Goal: Task Accomplishment & Management: Manage account settings

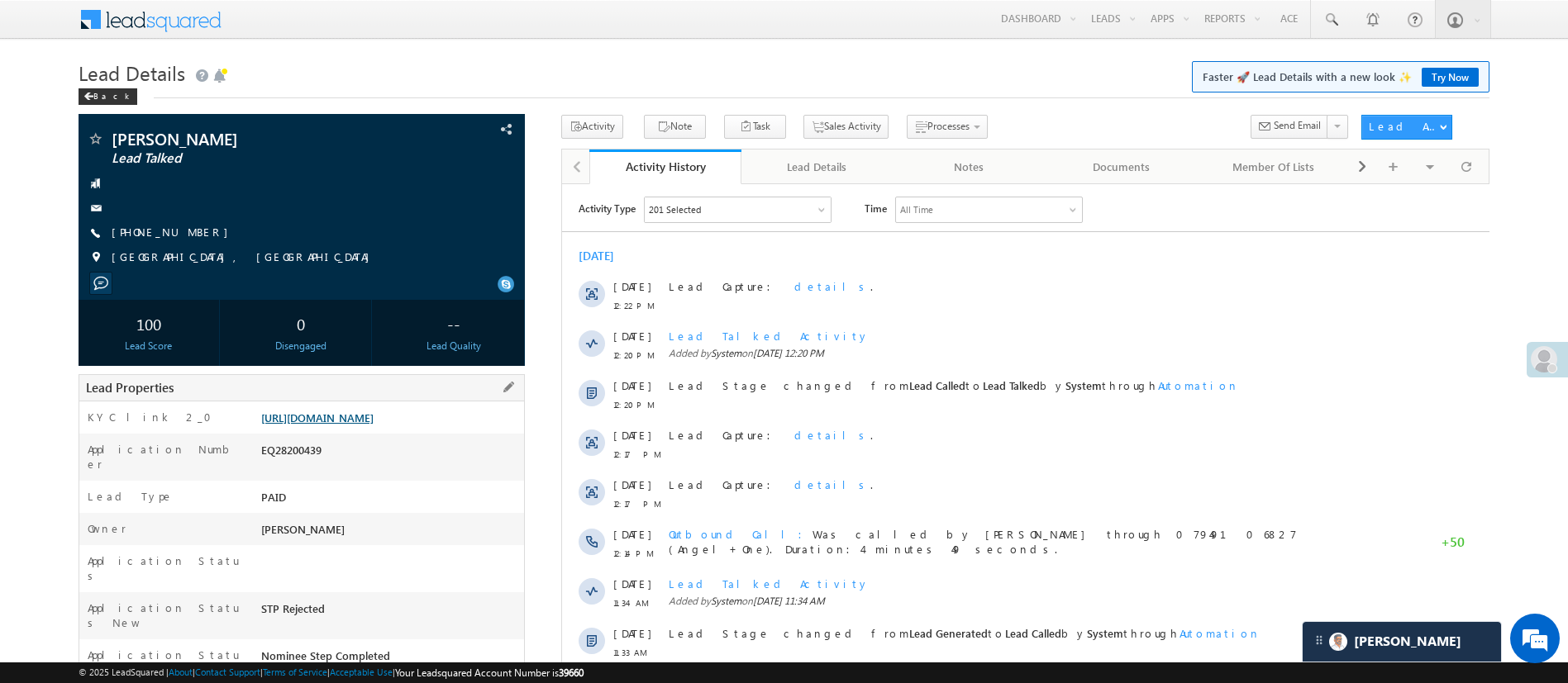
click at [322, 424] on link "[URL][DOMAIN_NAME]" at bounding box center [317, 418] width 112 height 14
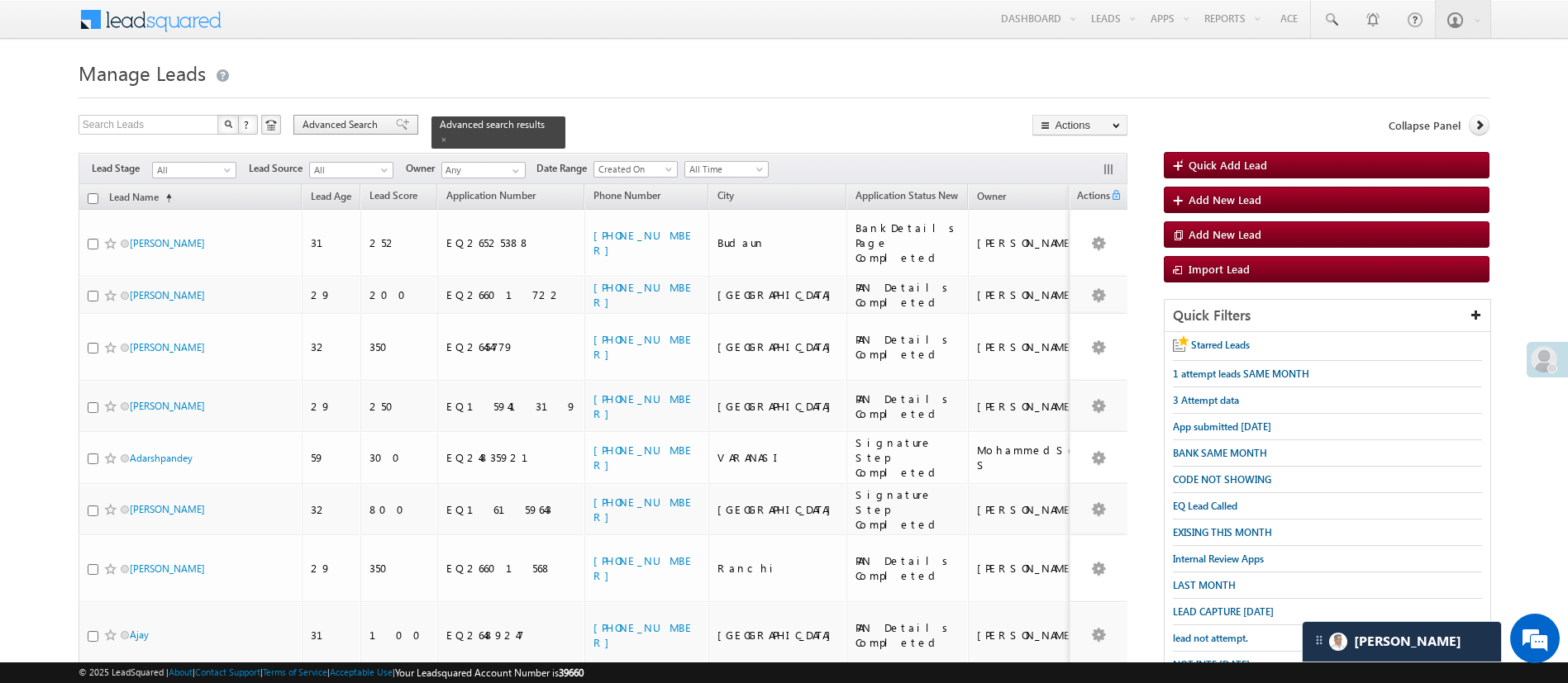
click at [370, 127] on span "Advanced Search" at bounding box center [343, 124] width 80 height 15
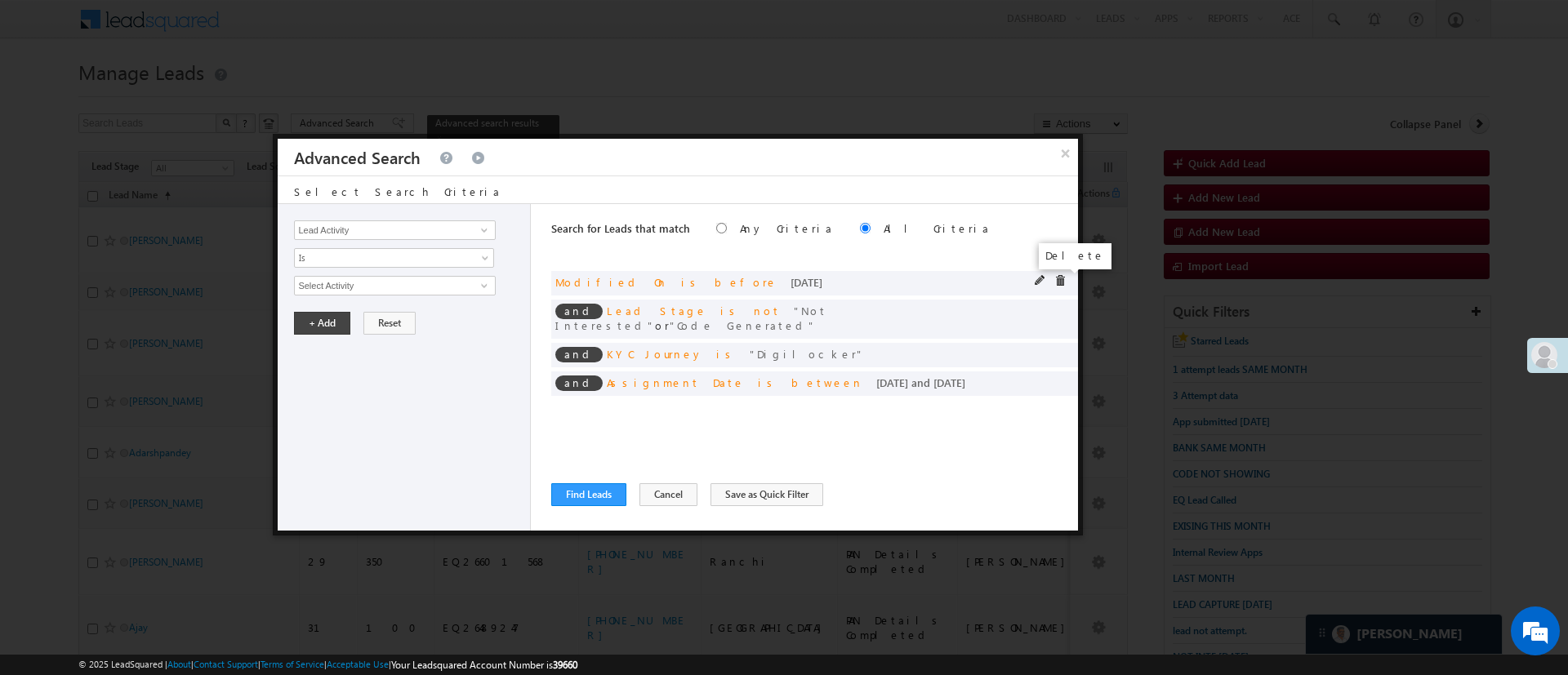
click at [1060, 282] on span at bounding box center [1061, 282] width 12 height 12
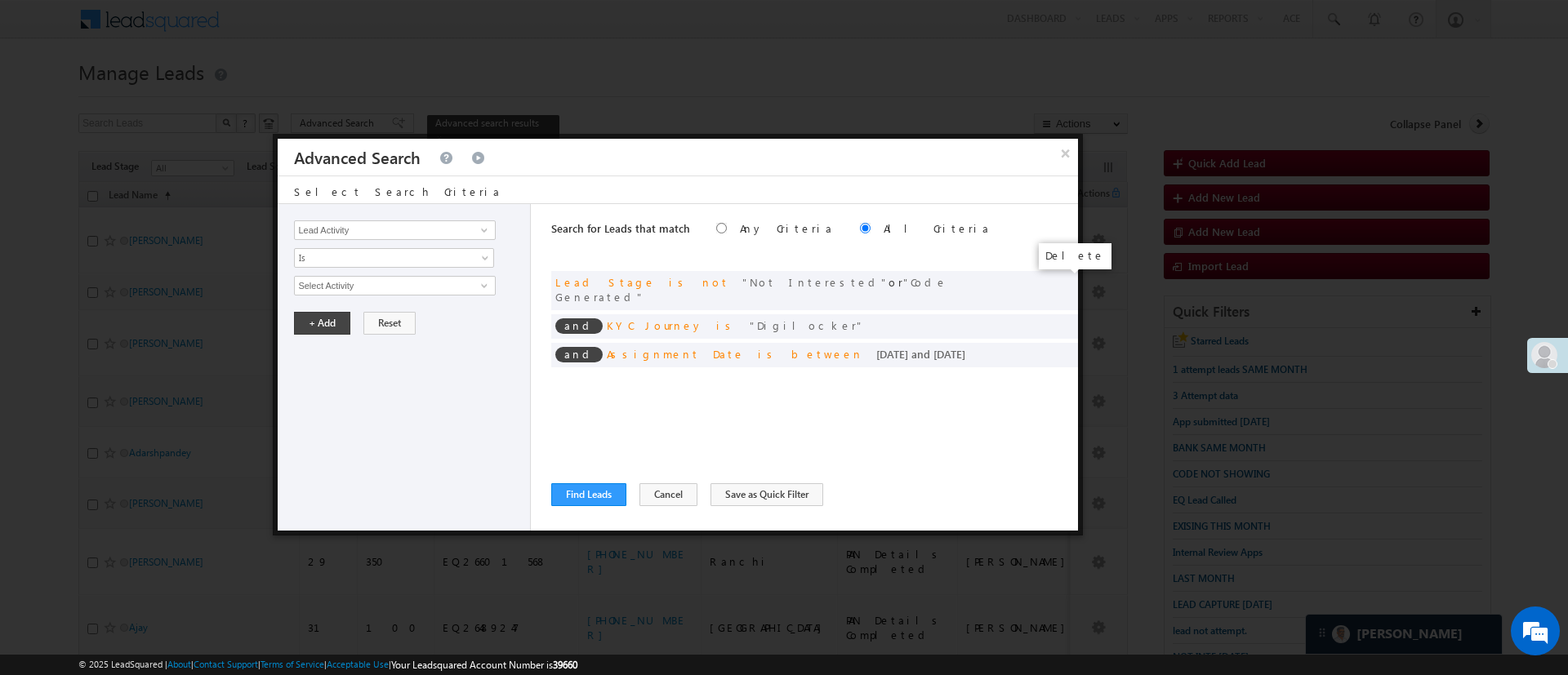
click at [0, 0] on span at bounding box center [0, 0] width 0 height 0
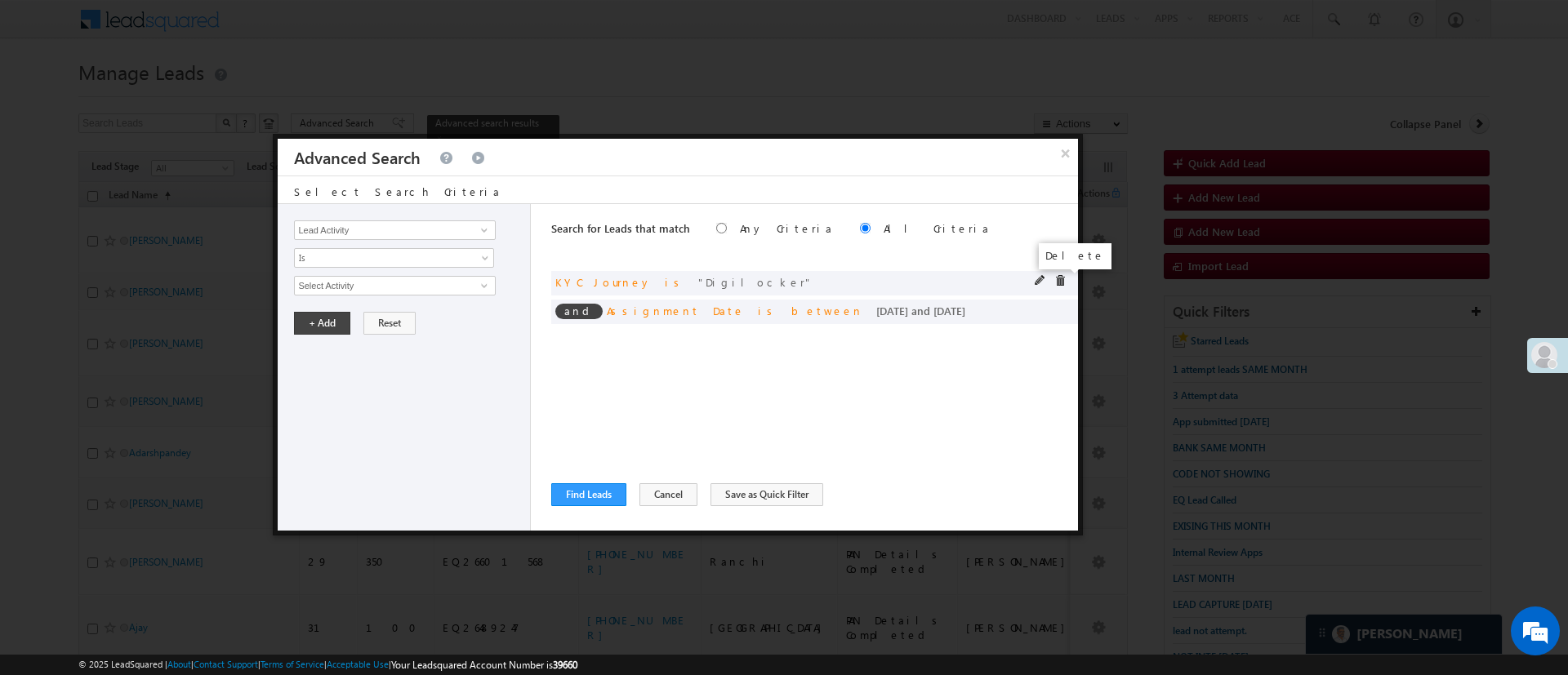
click at [1061, 282] on span at bounding box center [1061, 282] width 12 height 12
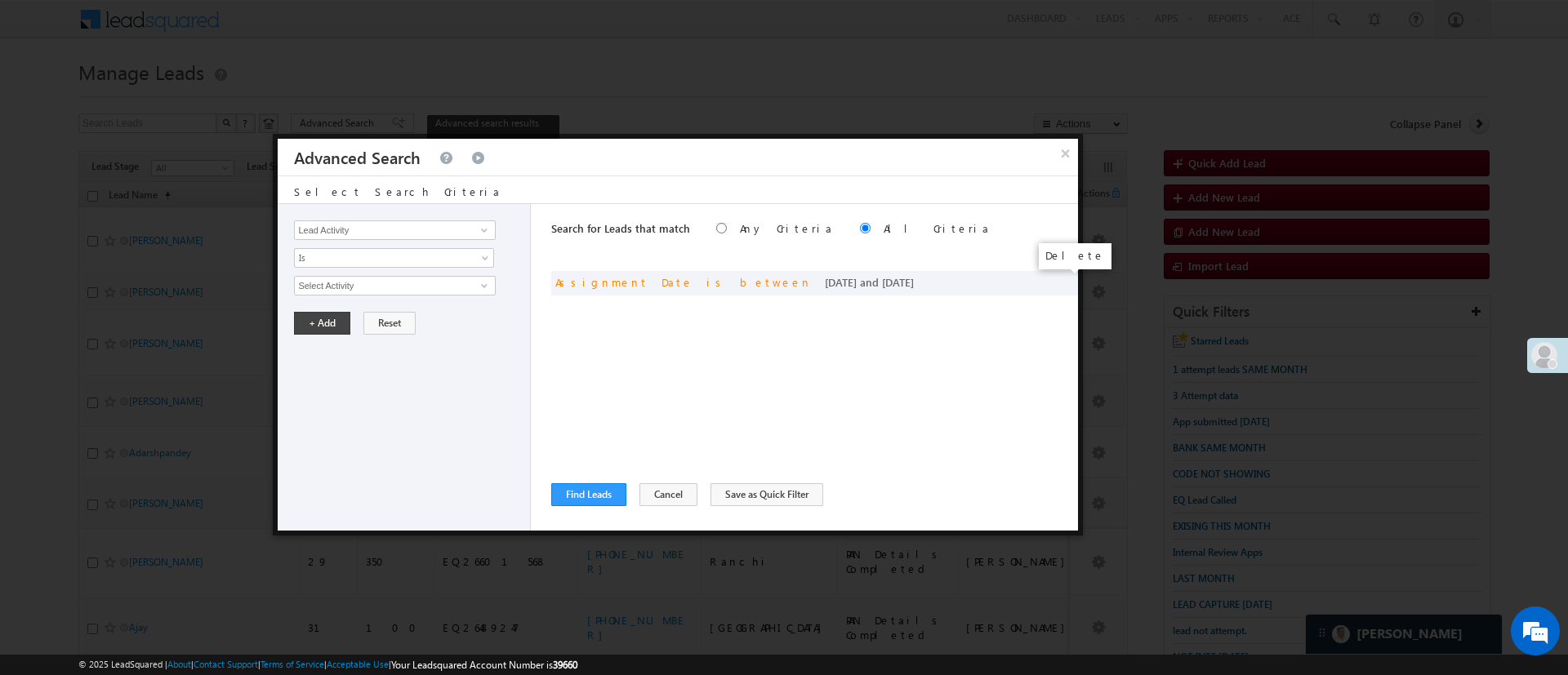
click at [0, 0] on span at bounding box center [0, 0] width 0 height 0
click at [486, 229] on span at bounding box center [484, 230] width 13 height 13
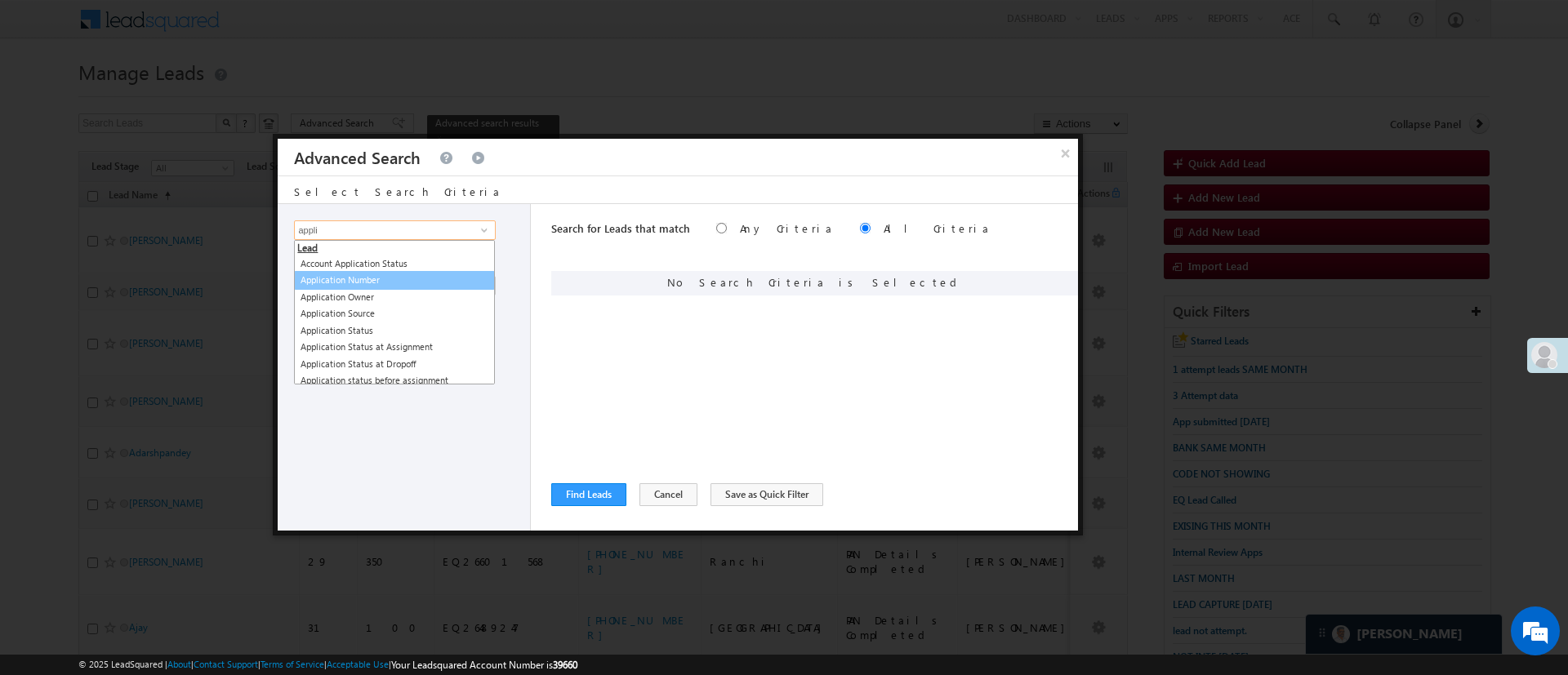
click at [391, 276] on link "Application Number" at bounding box center [394, 280] width 201 height 19
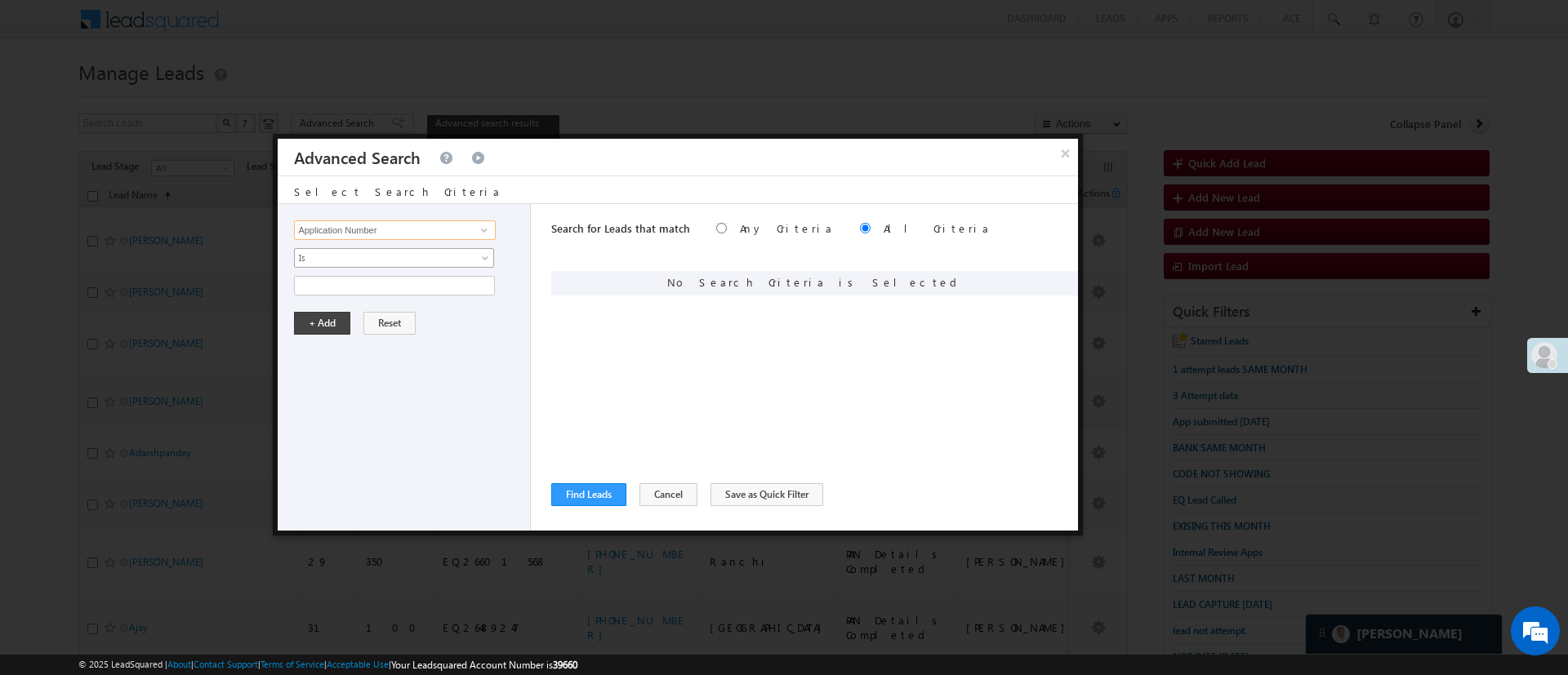
type input "Application Number"
click at [392, 261] on span "Is" at bounding box center [383, 258] width 178 height 15
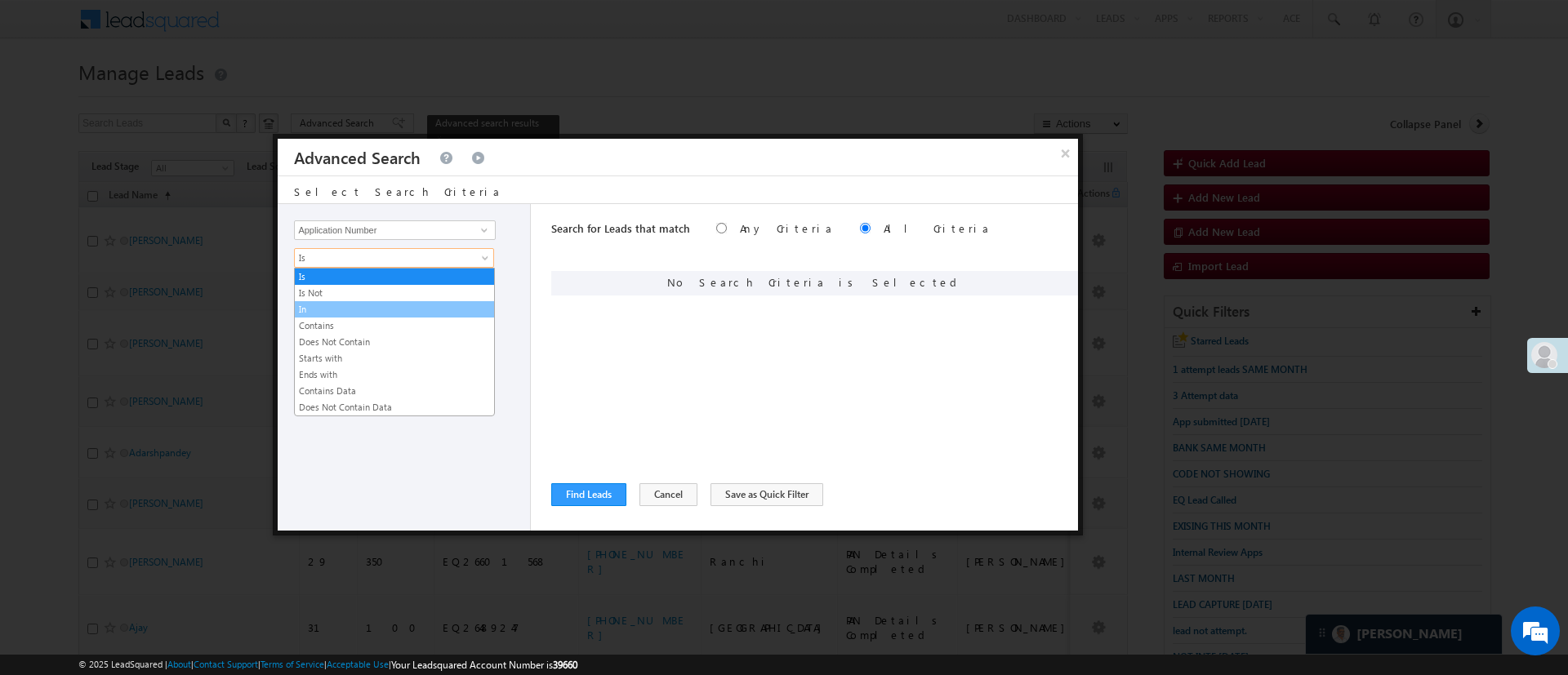
click at [386, 302] on link "In" at bounding box center [393, 309] width 199 height 15
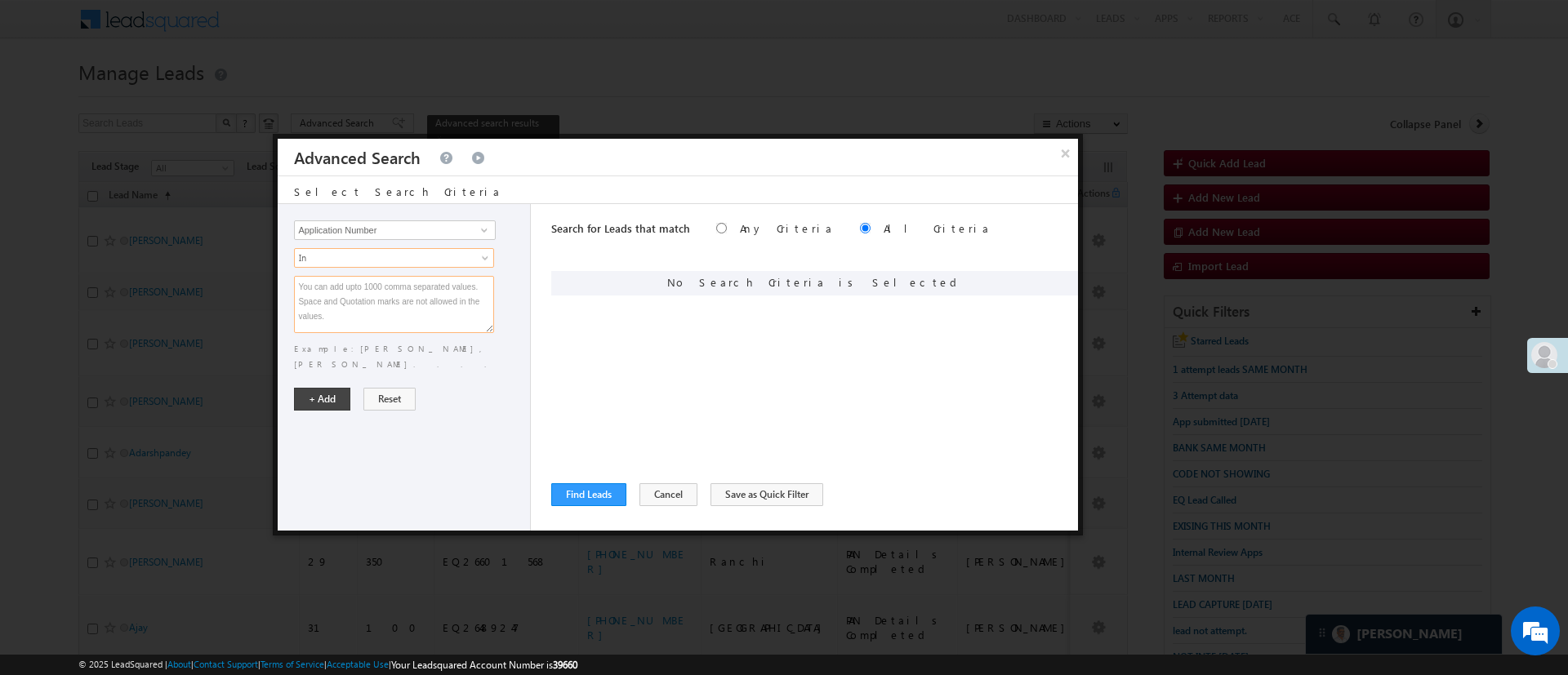
click at [386, 301] on textarea at bounding box center [394, 304] width 200 height 57
click at [385, 299] on textarea at bounding box center [394, 304] width 200 height 57
paste textarea "EQ28135508 EQ28131980 EQ28104193 EQ28100066 EQ28101051 EQ28178877 EQ28183670 EQ…"
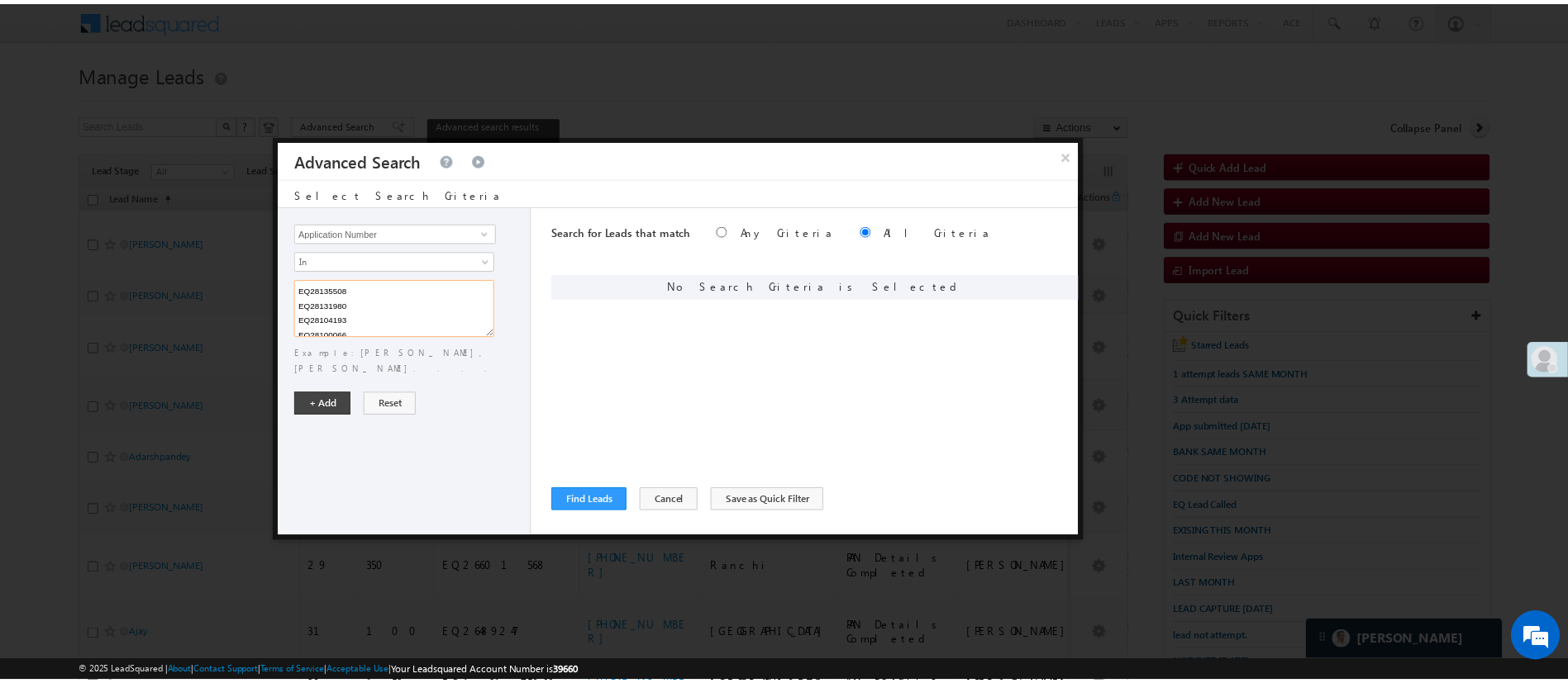
scroll to position [93, 0]
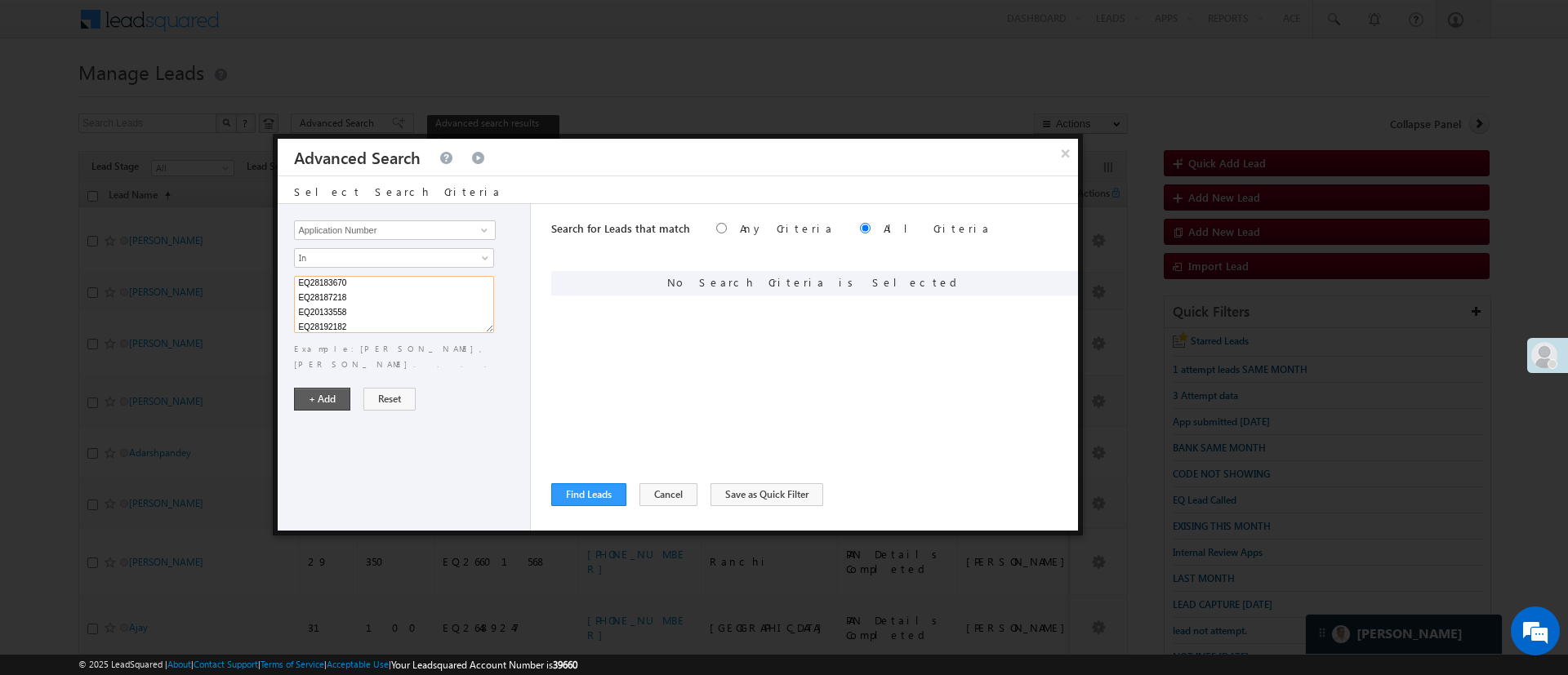
type textarea "EQ28135508 EQ28131980 EQ28104193 EQ28100066 EQ28101051 EQ28178877 EQ28183670 EQ…"
click at [337, 388] on button "+ Add" at bounding box center [322, 398] width 56 height 23
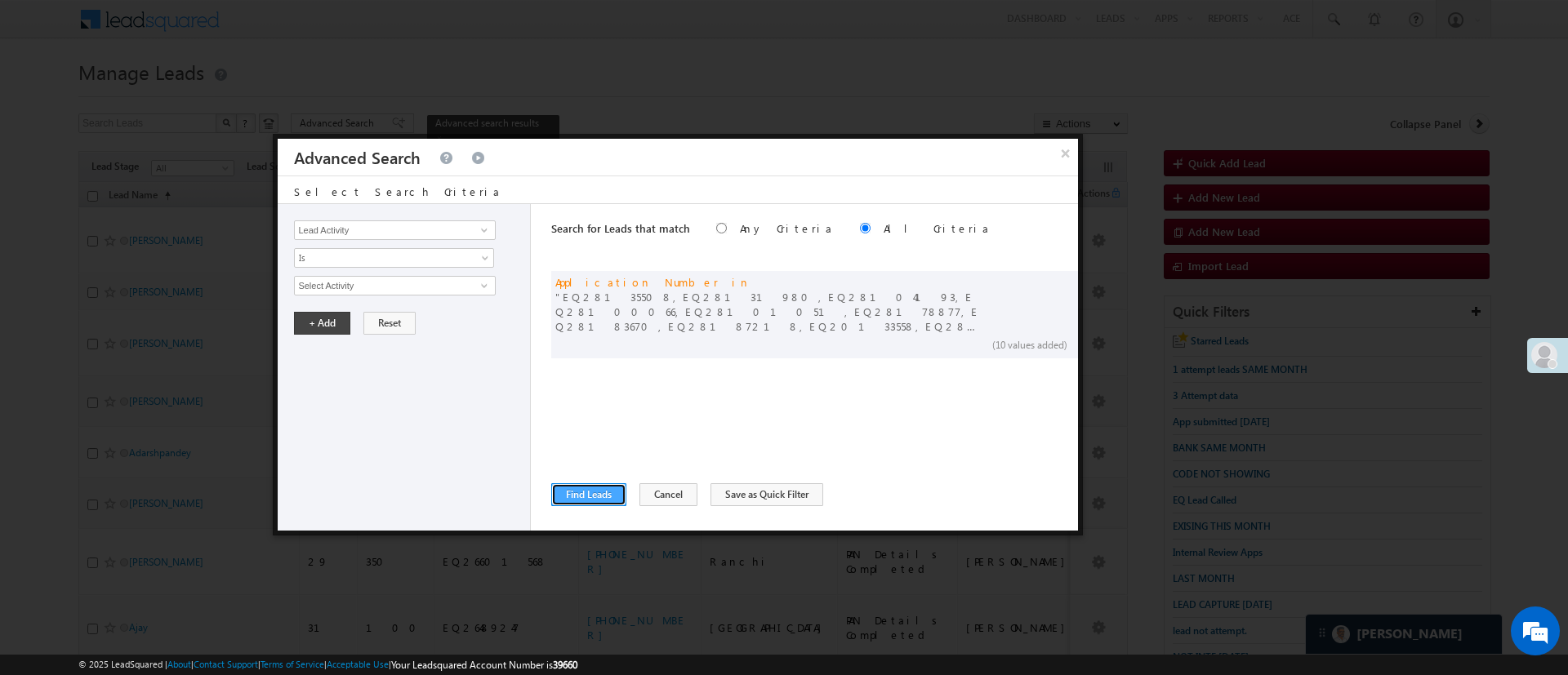
click at [583, 490] on button "Find Leads" at bounding box center [589, 494] width 76 height 23
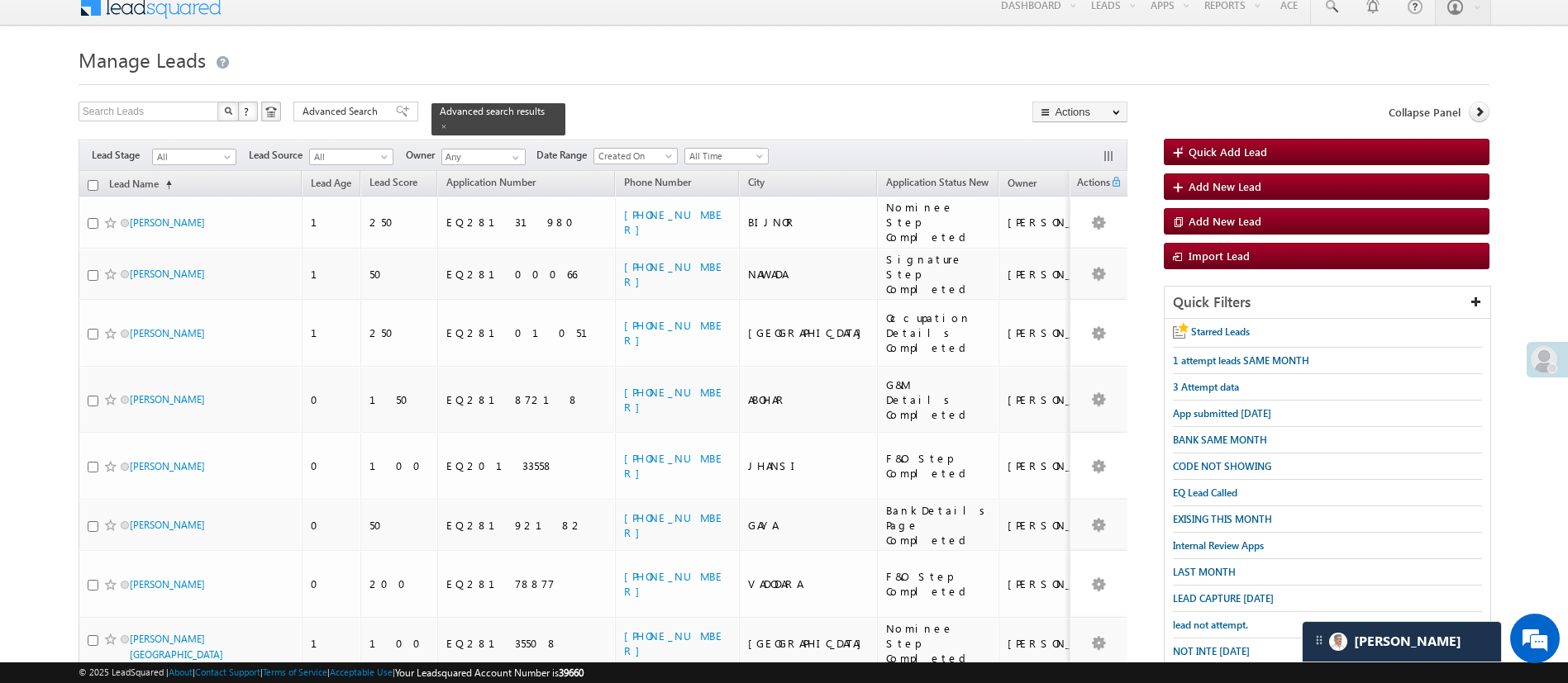
scroll to position [14, 0]
click at [91, 180] on input "checkbox" at bounding box center [92, 185] width 11 height 11
checkbox input "true"
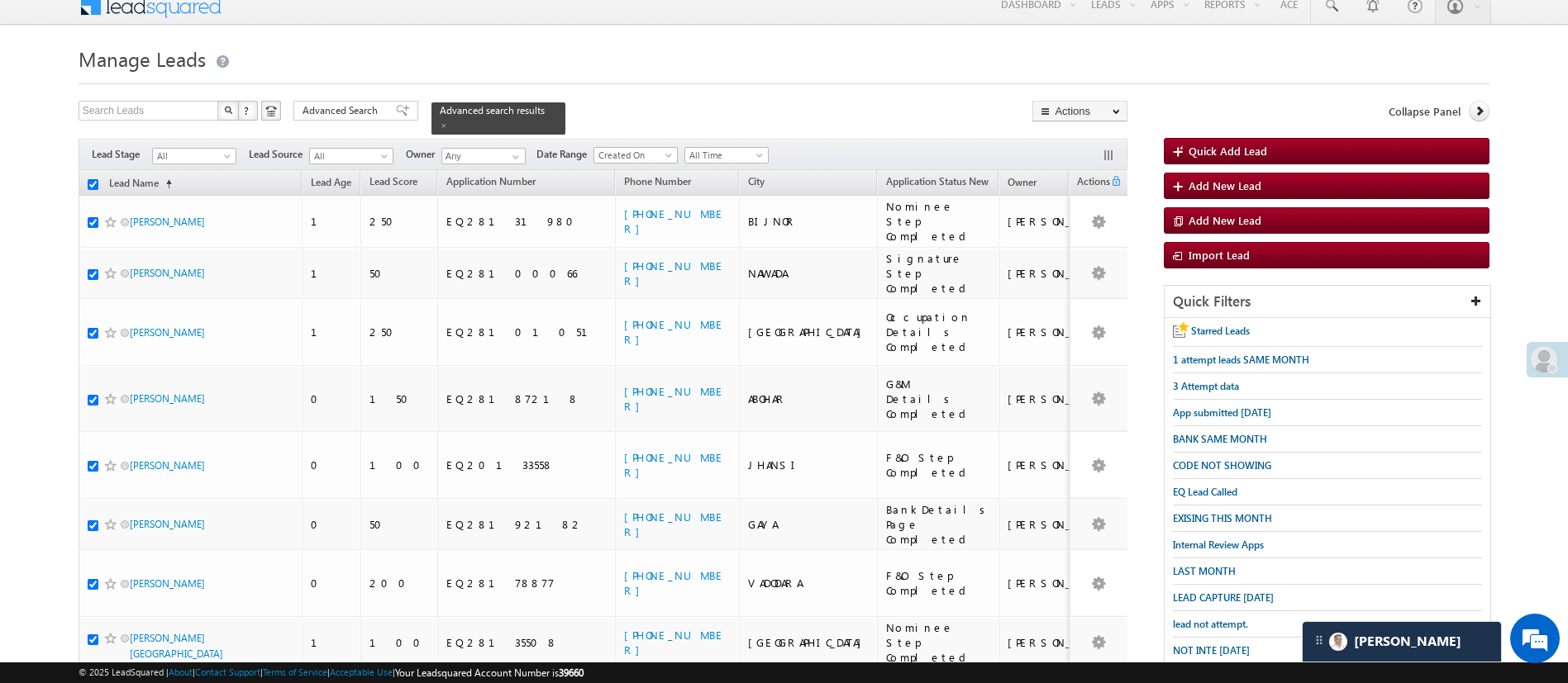
checkbox input "true"
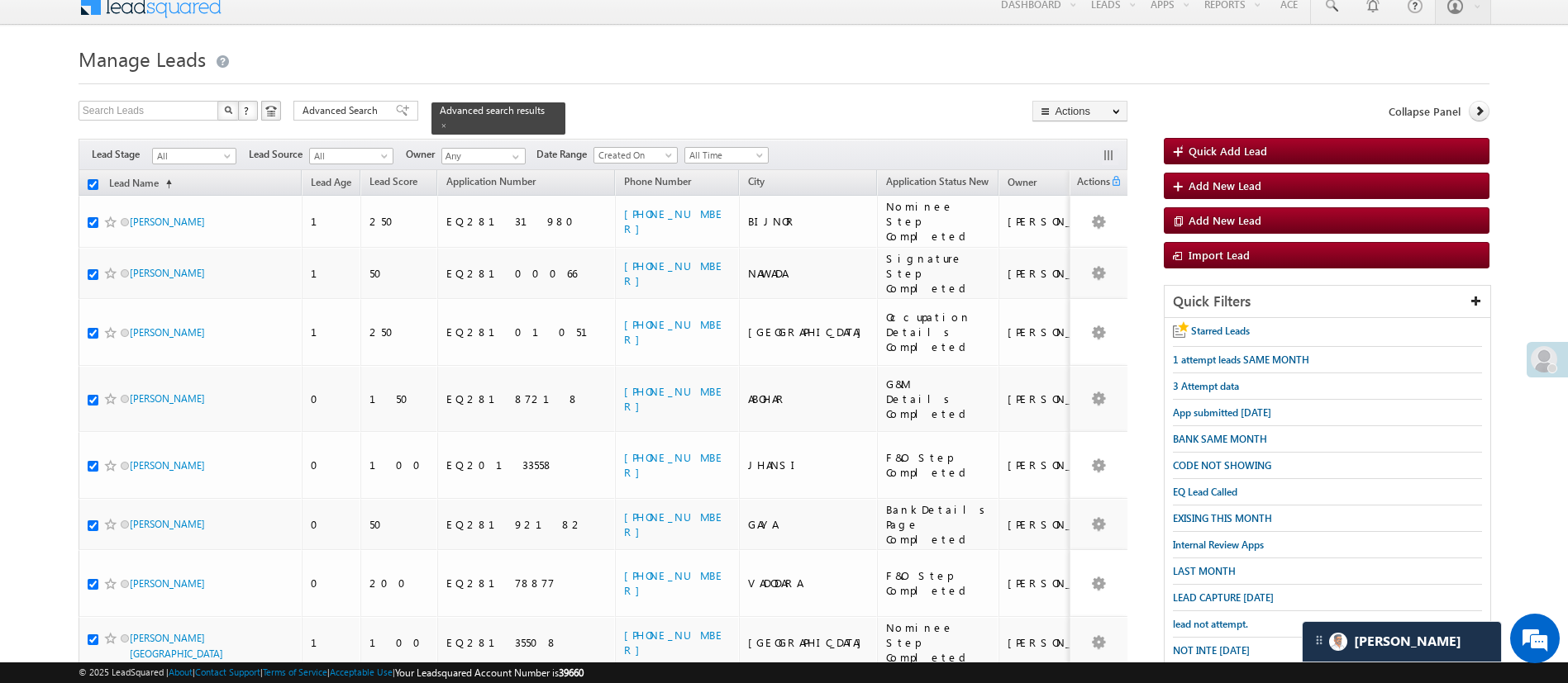
checkbox input "true"
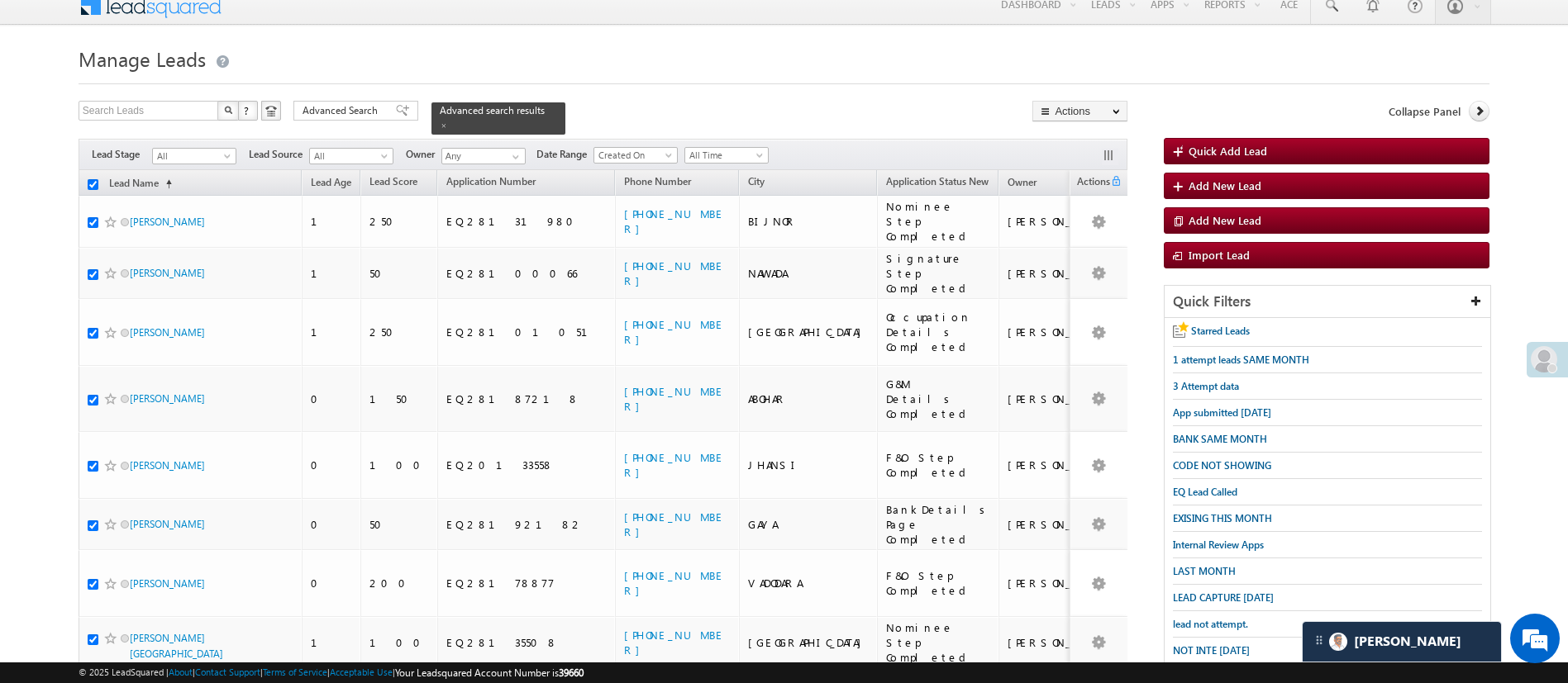
click at [672, 115] on div "Search Leads X ? 10 results found Advanced Search Advanced Search Advanced sear…" at bounding box center [603, 118] width 1050 height 34
drag, startPoint x: 708, startPoint y: 170, endPoint x: 927, endPoint y: 160, distance: 219.2
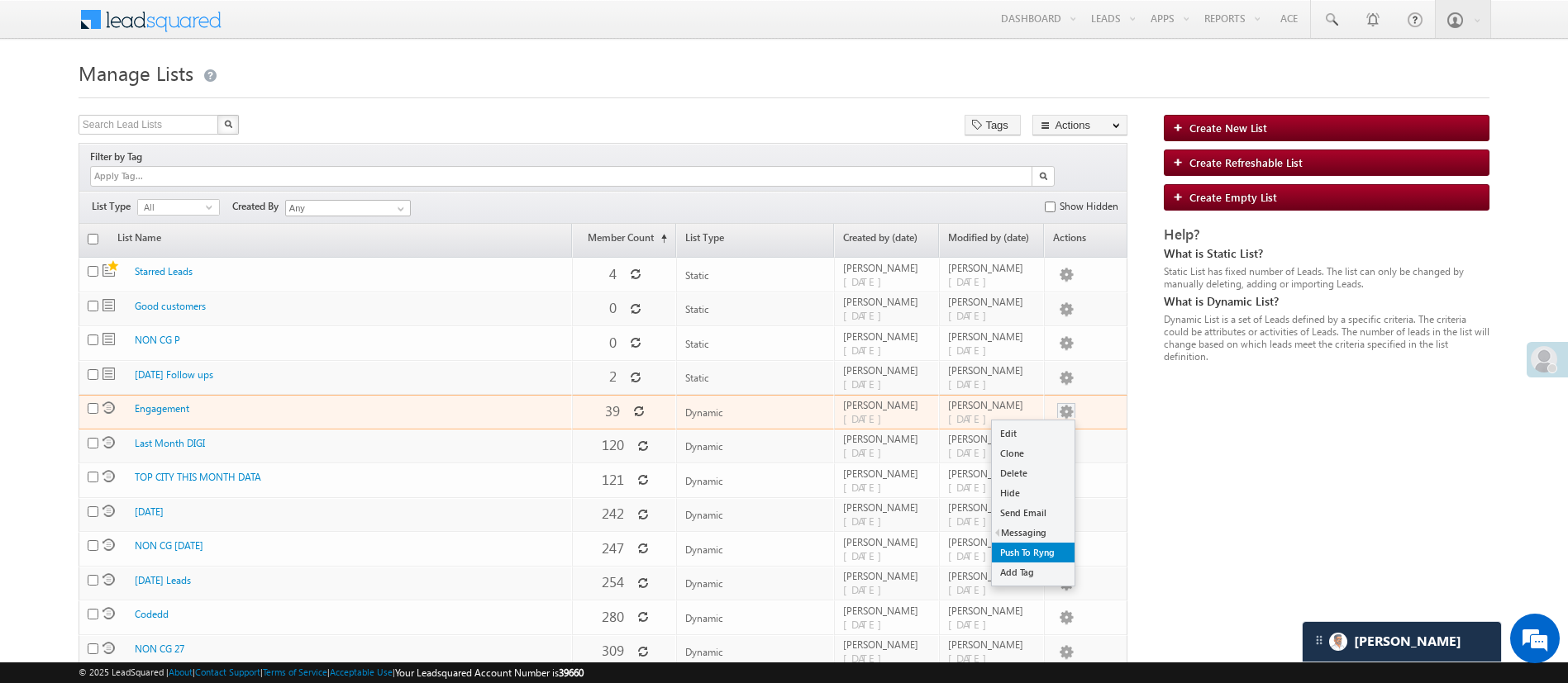
click at [1042, 543] on link "Push To Ryng" at bounding box center [1033, 553] width 82 height 20
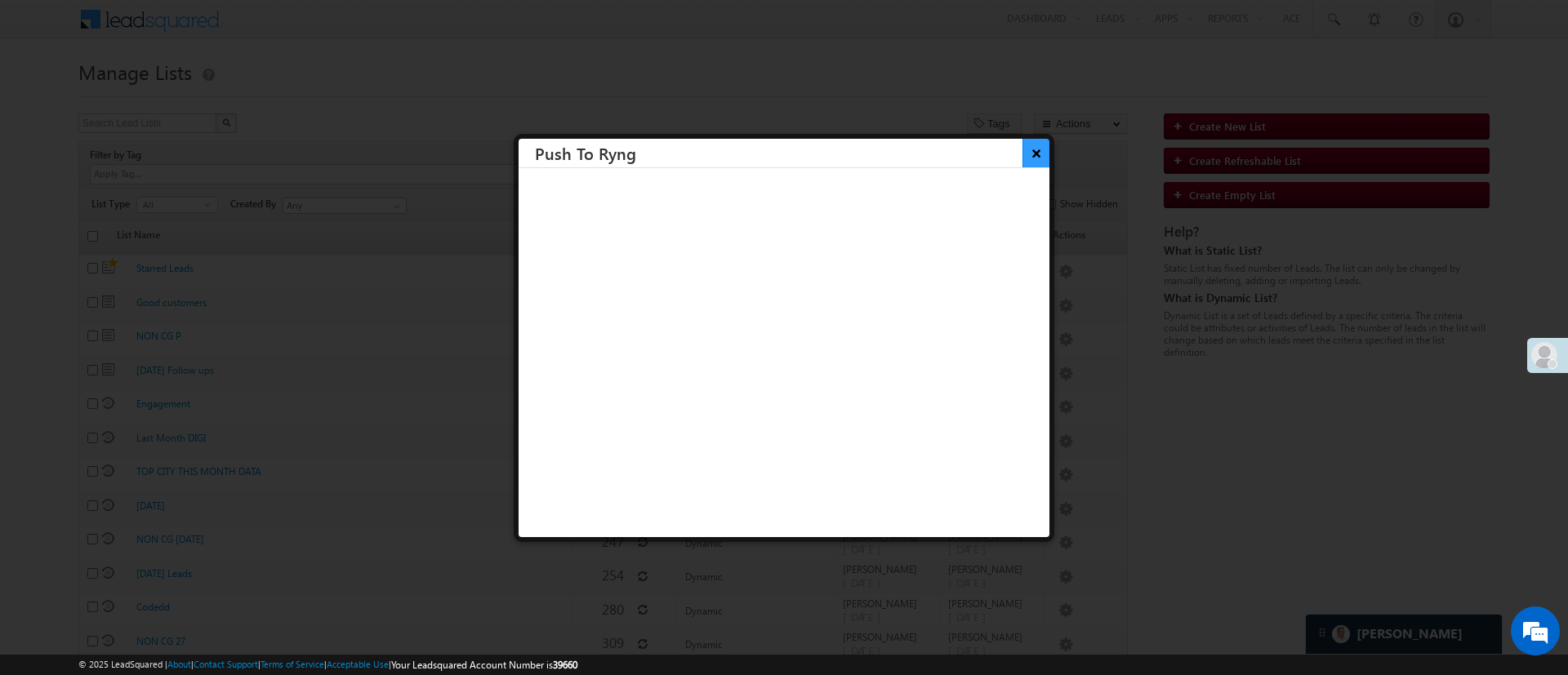
click at [1022, 155] on button "×" at bounding box center [1035, 153] width 26 height 28
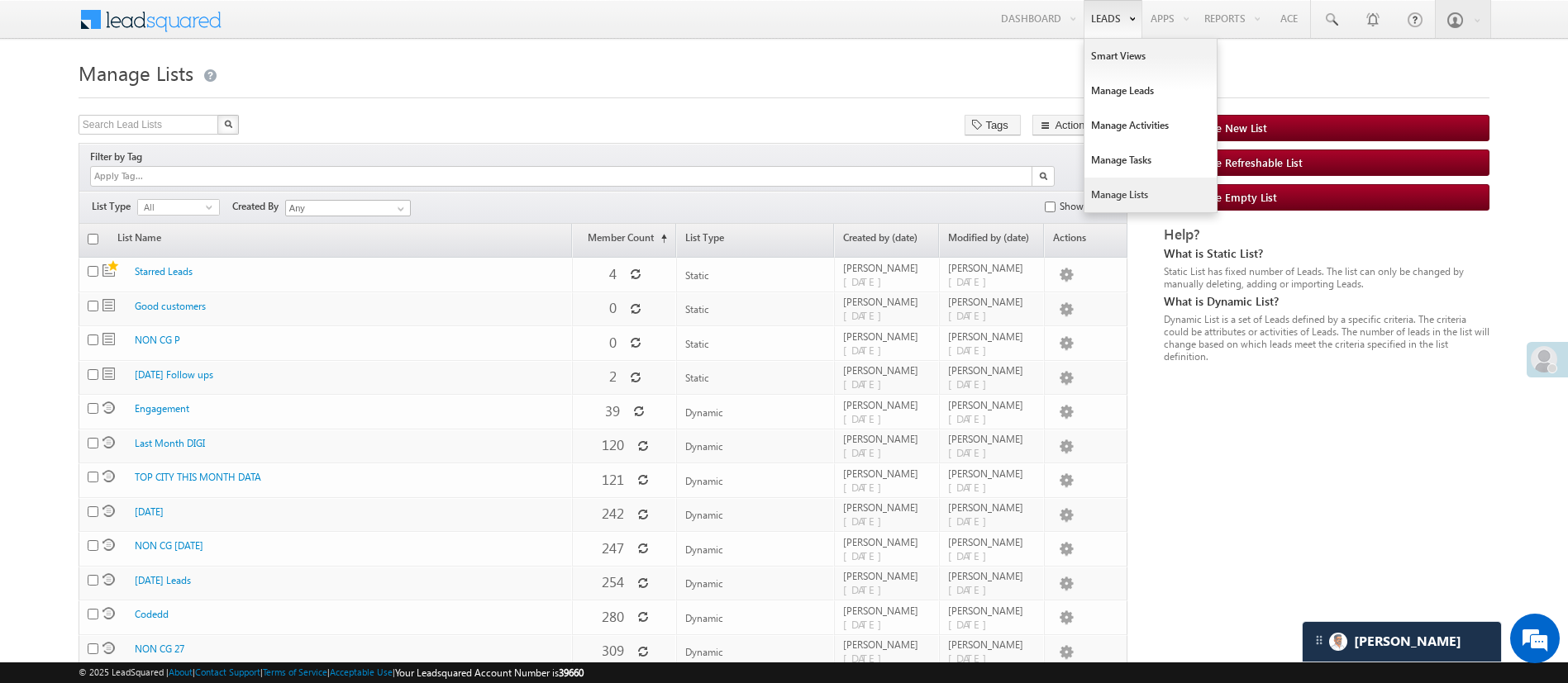
click at [1130, 185] on link "Manage Lists" at bounding box center [1150, 195] width 132 height 35
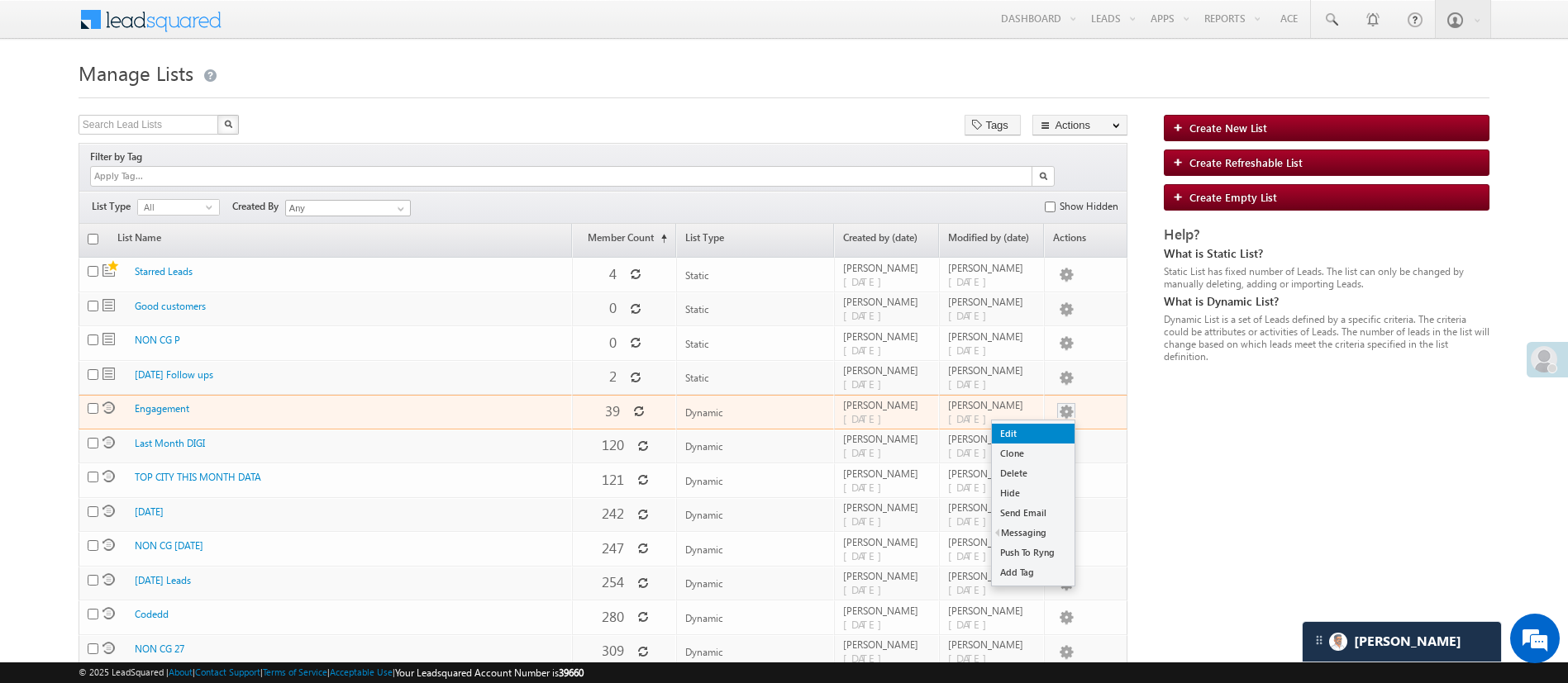
click at [1052, 424] on link "Edit" at bounding box center [1033, 434] width 82 height 20
checkbox input "true"
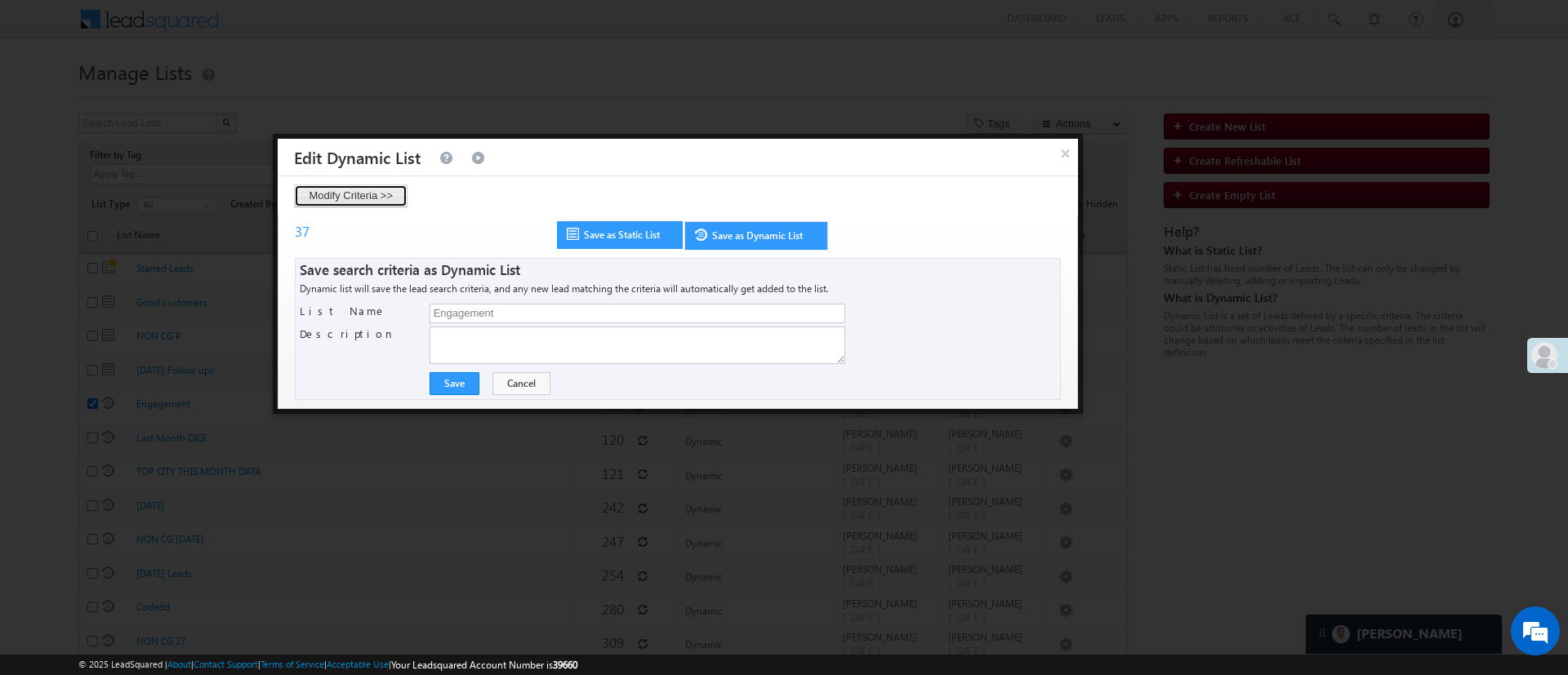
click at [392, 188] on button "Modify Criteria >>" at bounding box center [351, 195] width 114 height 23
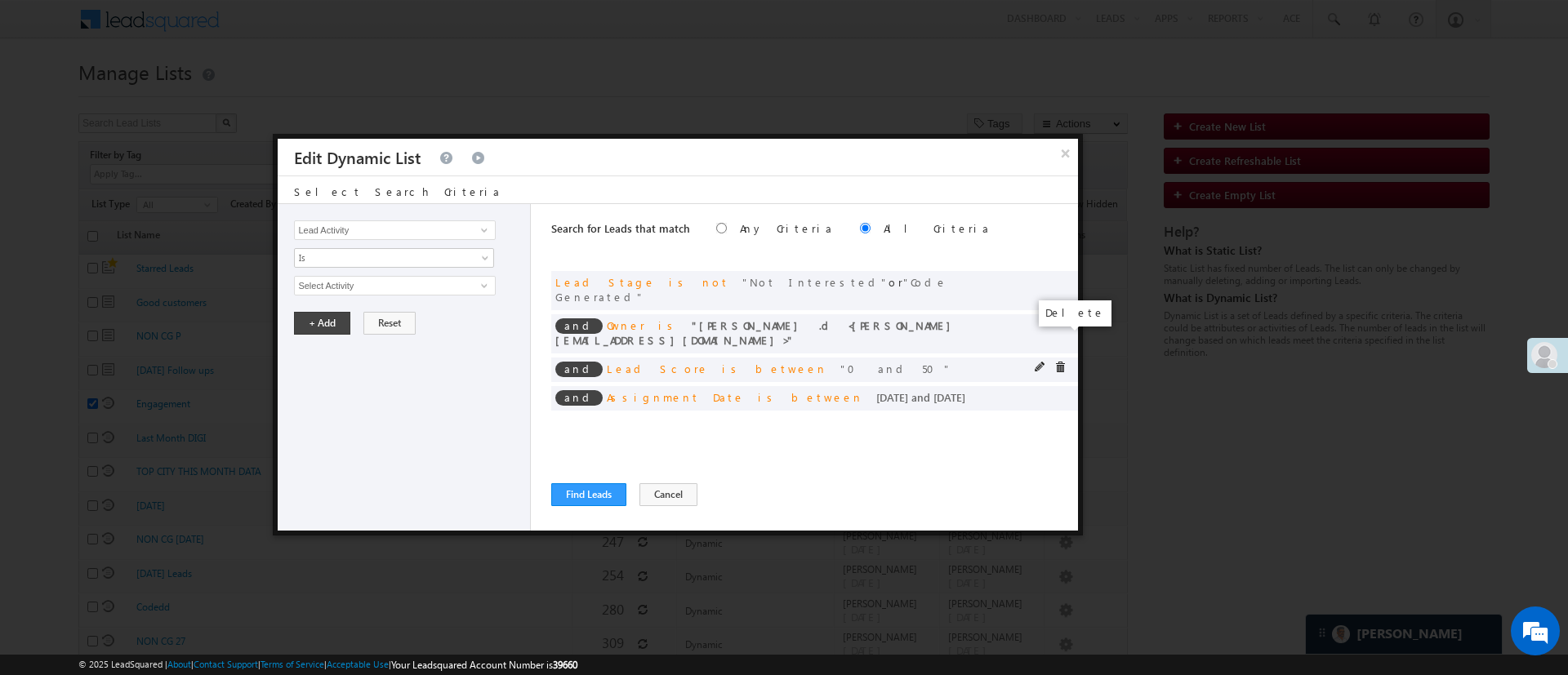
click at [1060, 362] on span at bounding box center [1061, 368] width 12 height 12
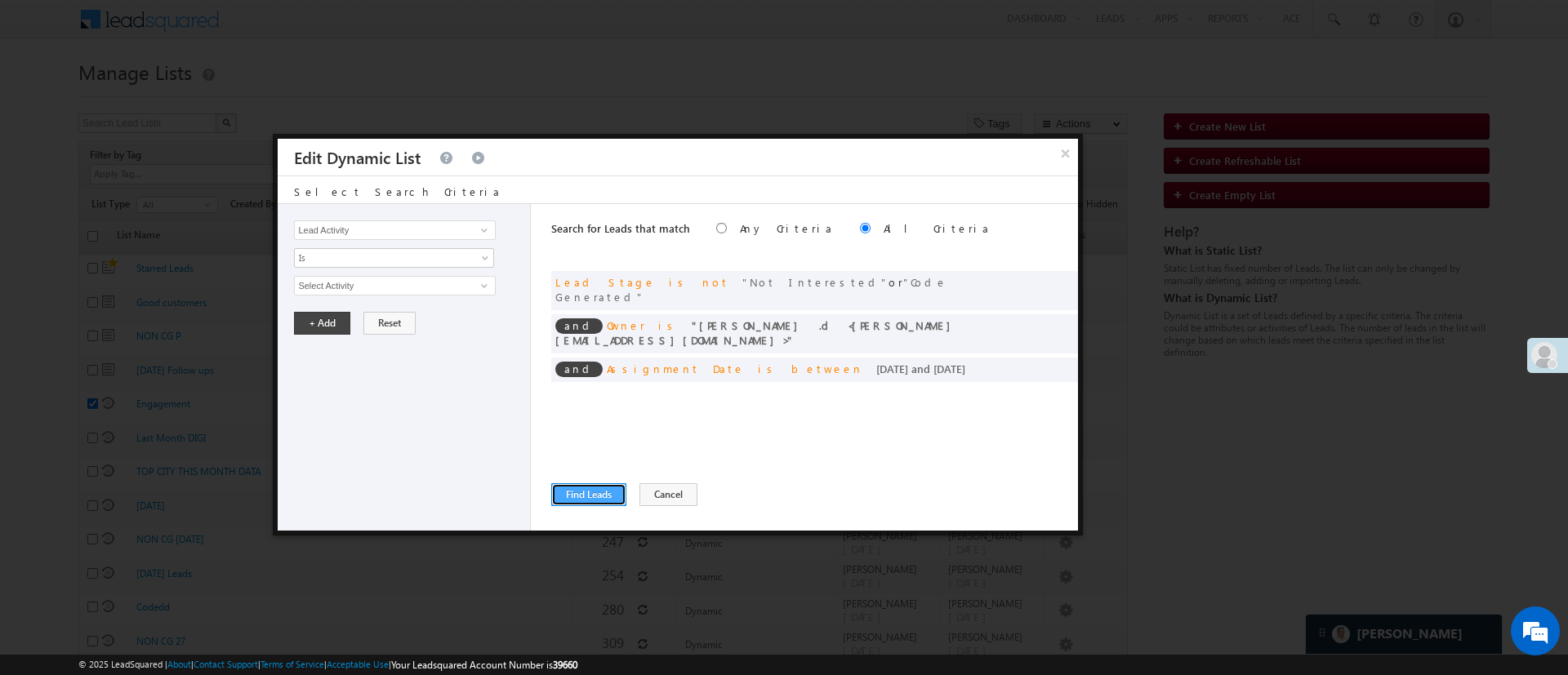
click at [591, 490] on button "Find Leads" at bounding box center [589, 494] width 76 height 23
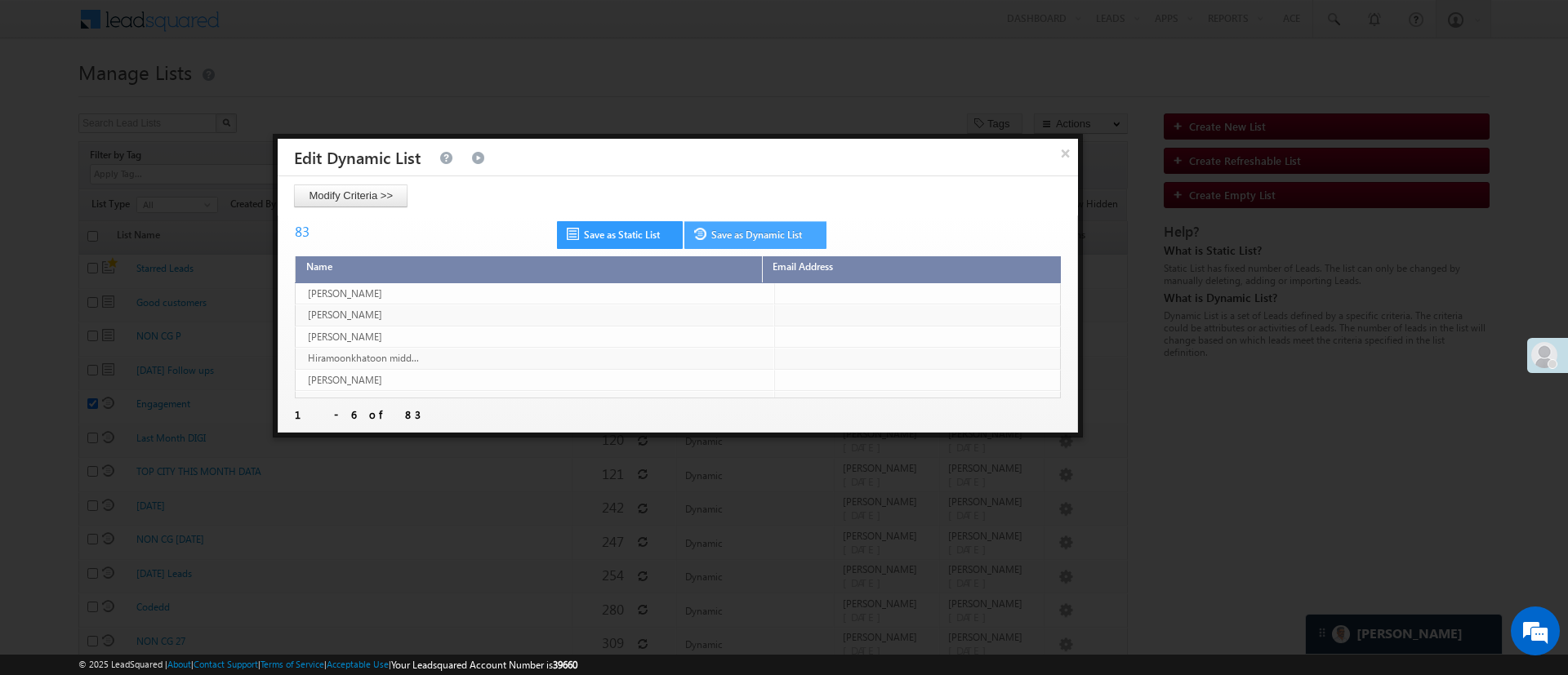
click at [789, 232] on link "Save as Dynamic List" at bounding box center [756, 235] width 142 height 27
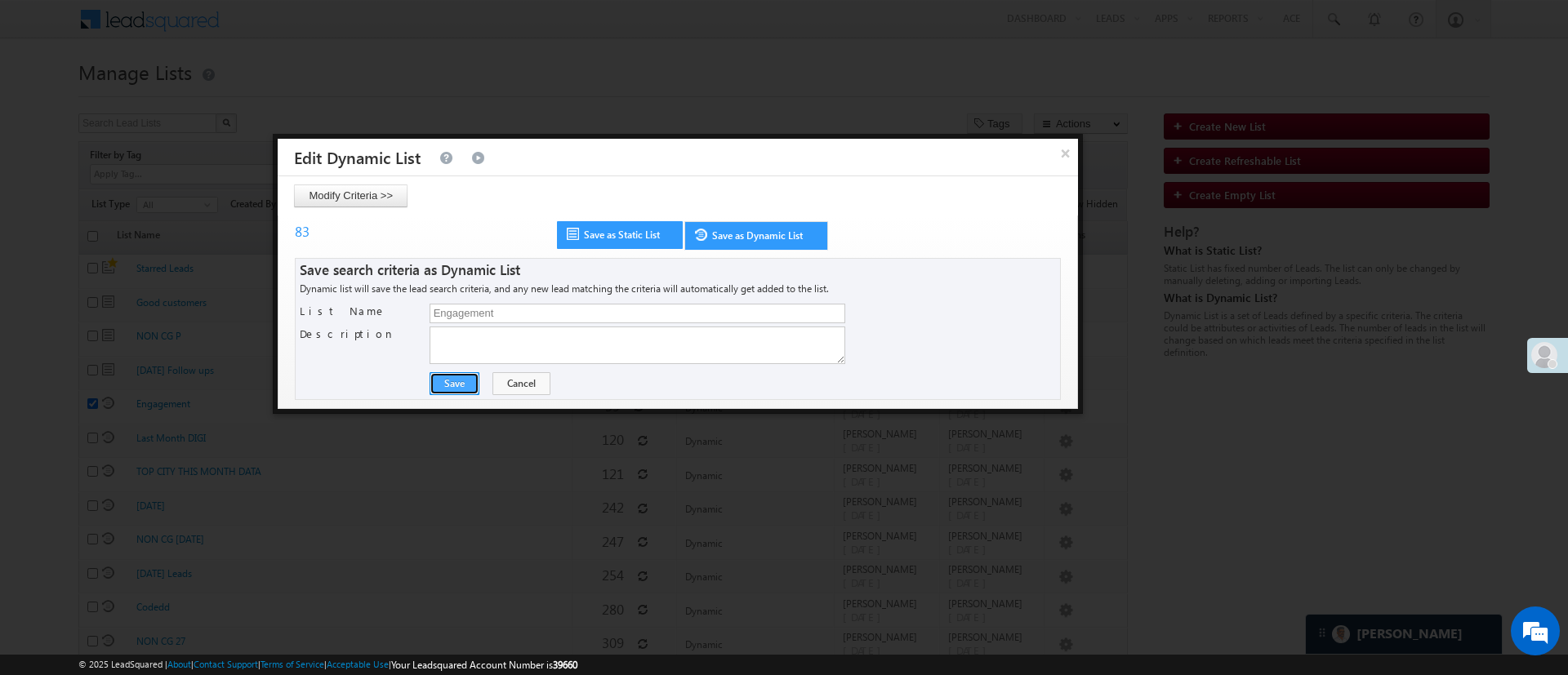
click at [445, 384] on button "Save" at bounding box center [454, 384] width 50 height 23
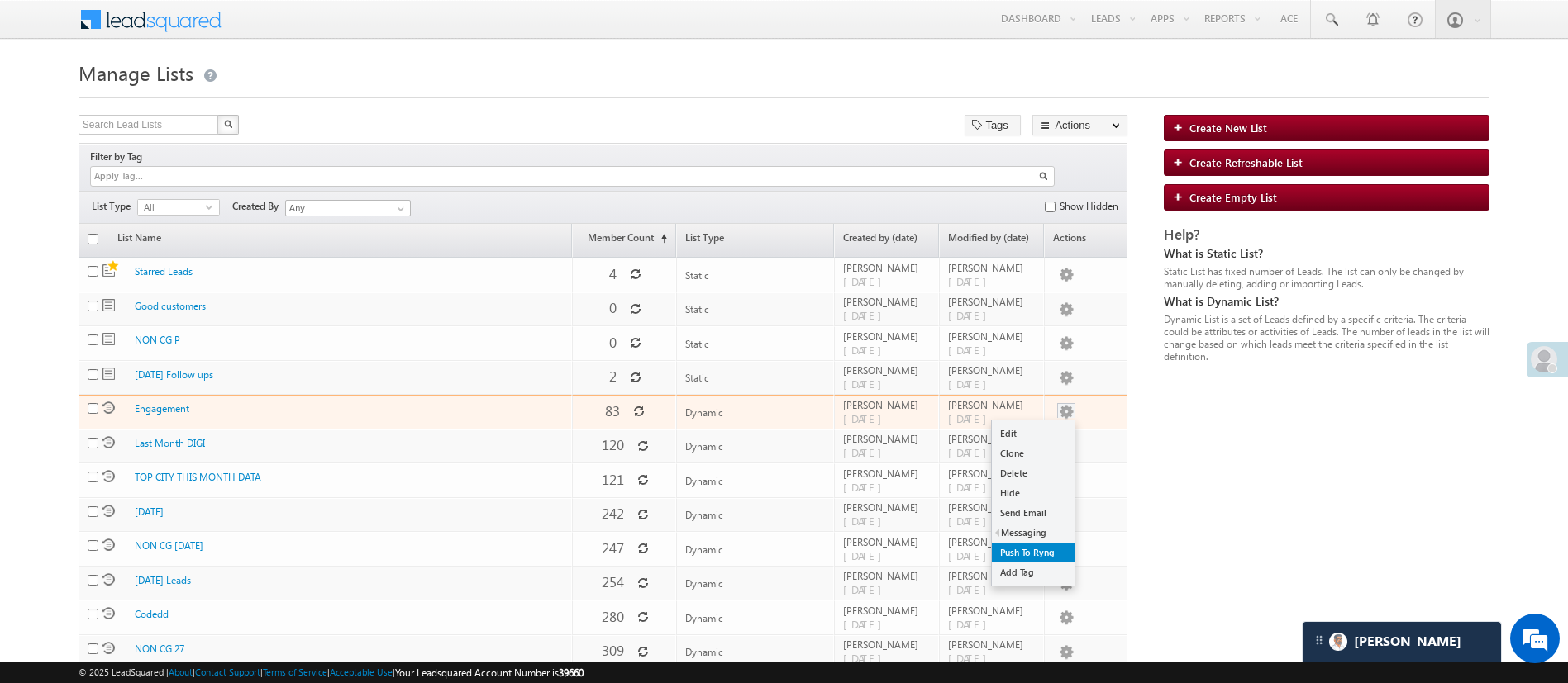
click at [1036, 543] on link "Push To Ryng" at bounding box center [1033, 553] width 82 height 20
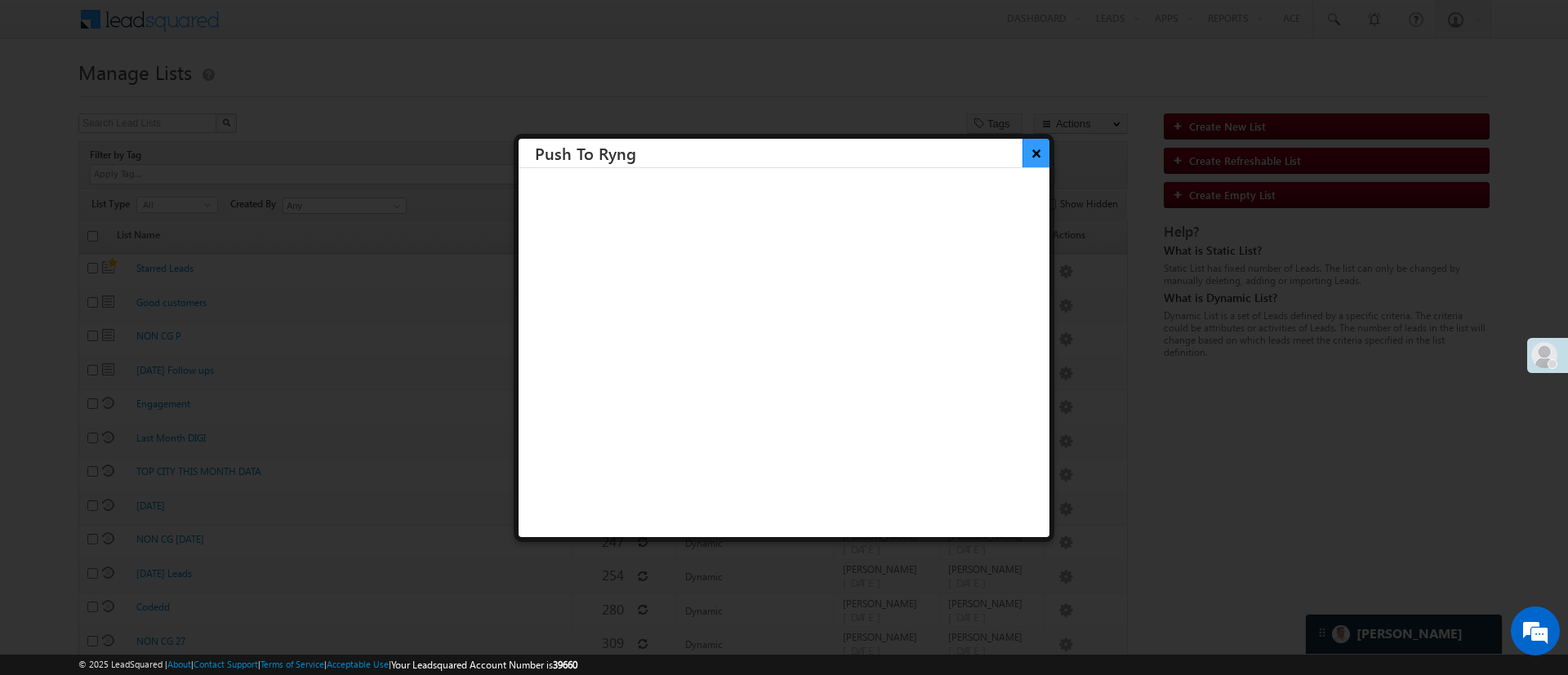
click at [1022, 164] on button "×" at bounding box center [1035, 153] width 26 height 28
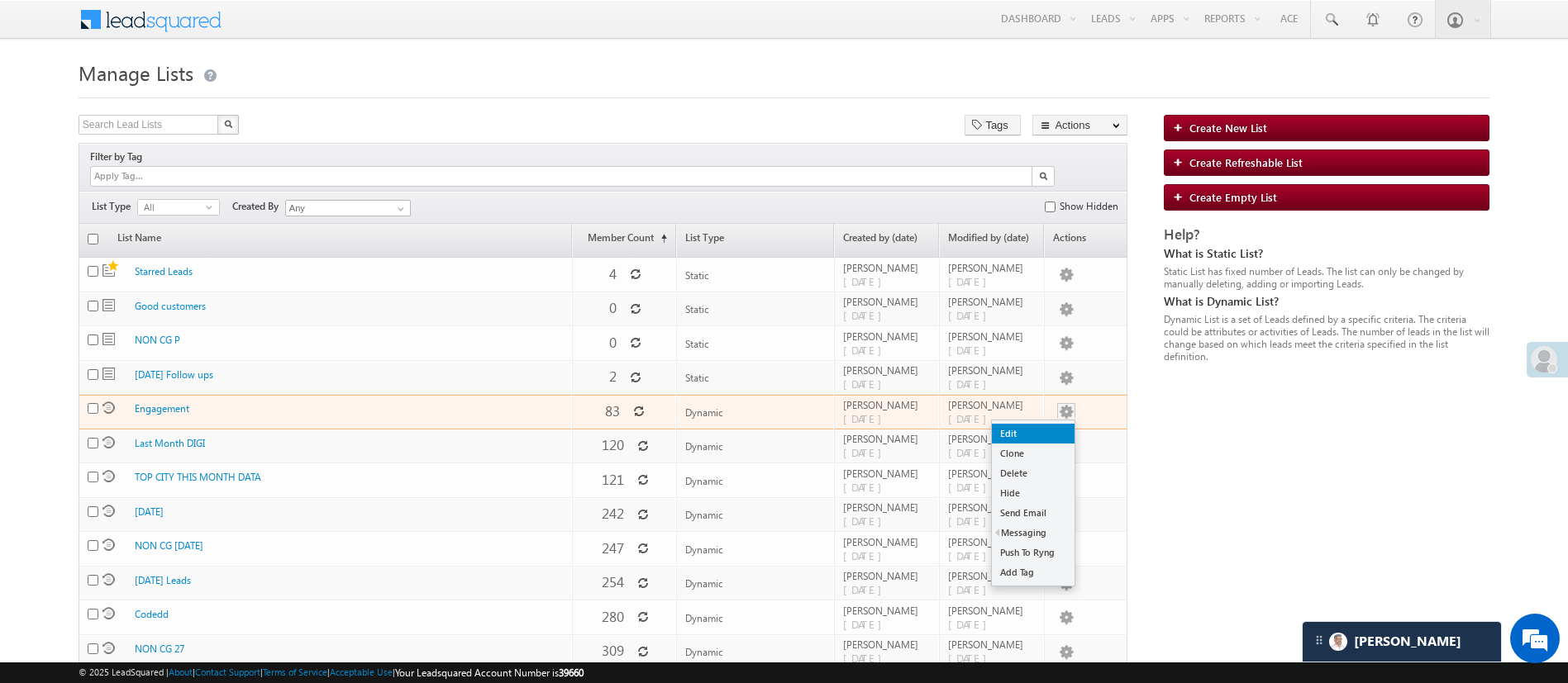
click at [1051, 424] on link "Edit" at bounding box center [1033, 434] width 82 height 20
checkbox input "true"
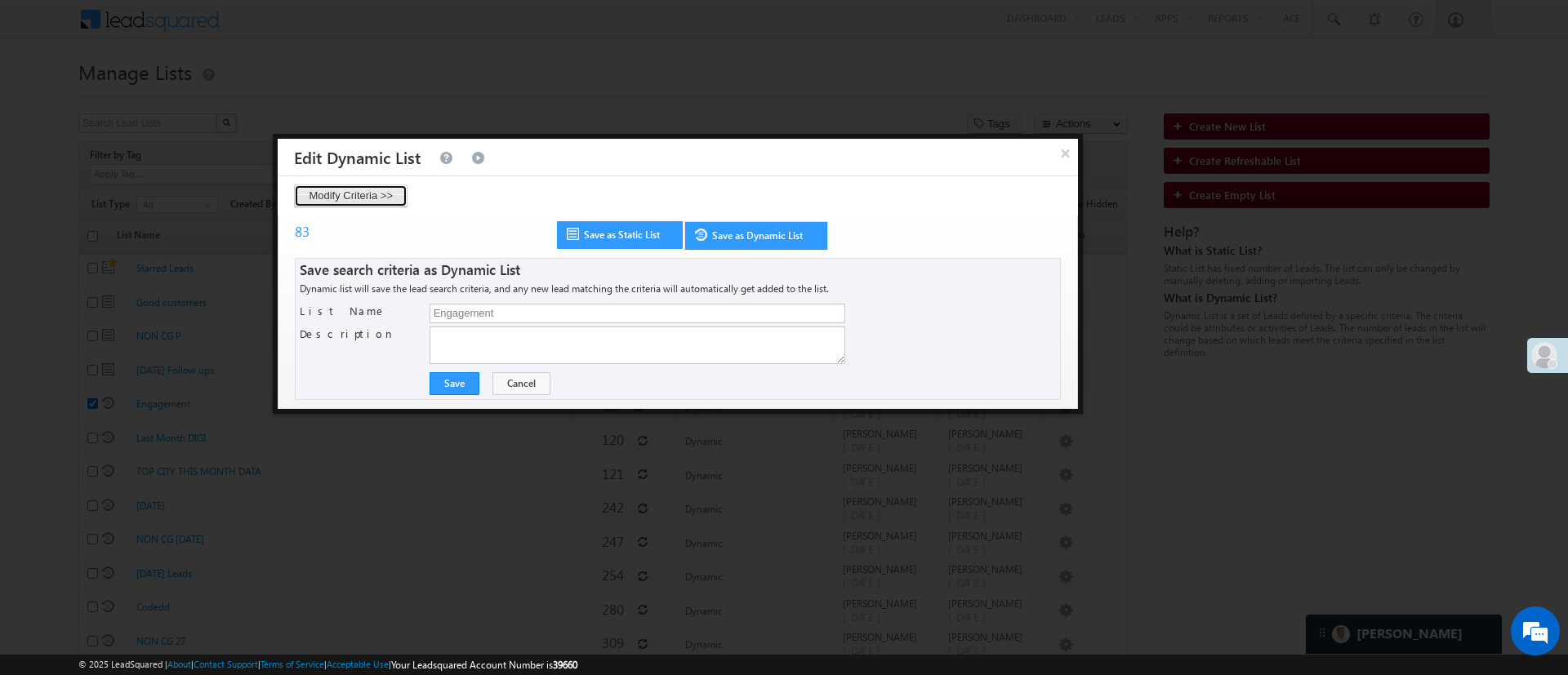
click at [351, 194] on button "Modify Criteria >>" at bounding box center [351, 195] width 114 height 23
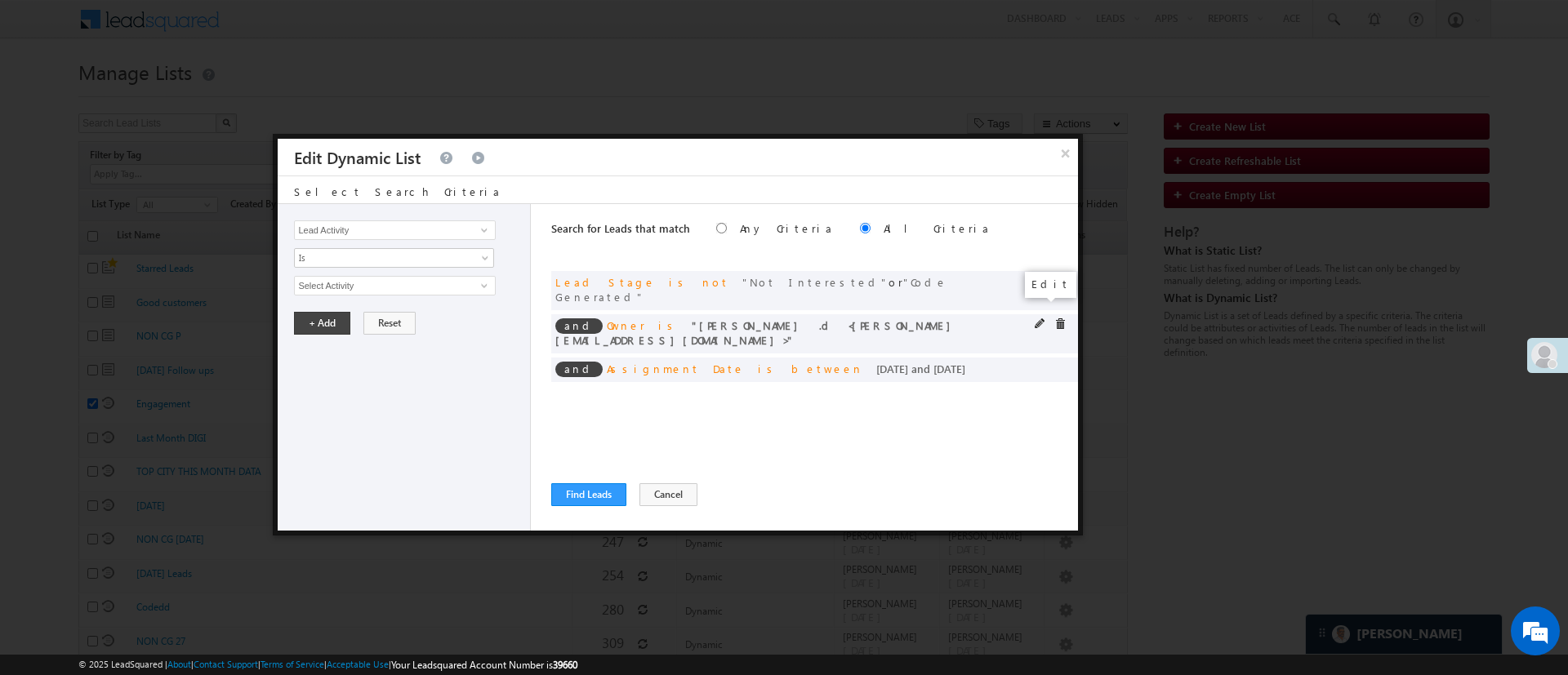
click at [1041, 319] on span at bounding box center [1041, 325] width 12 height 12
click at [480, 285] on span "select" at bounding box center [486, 284] width 13 height 7
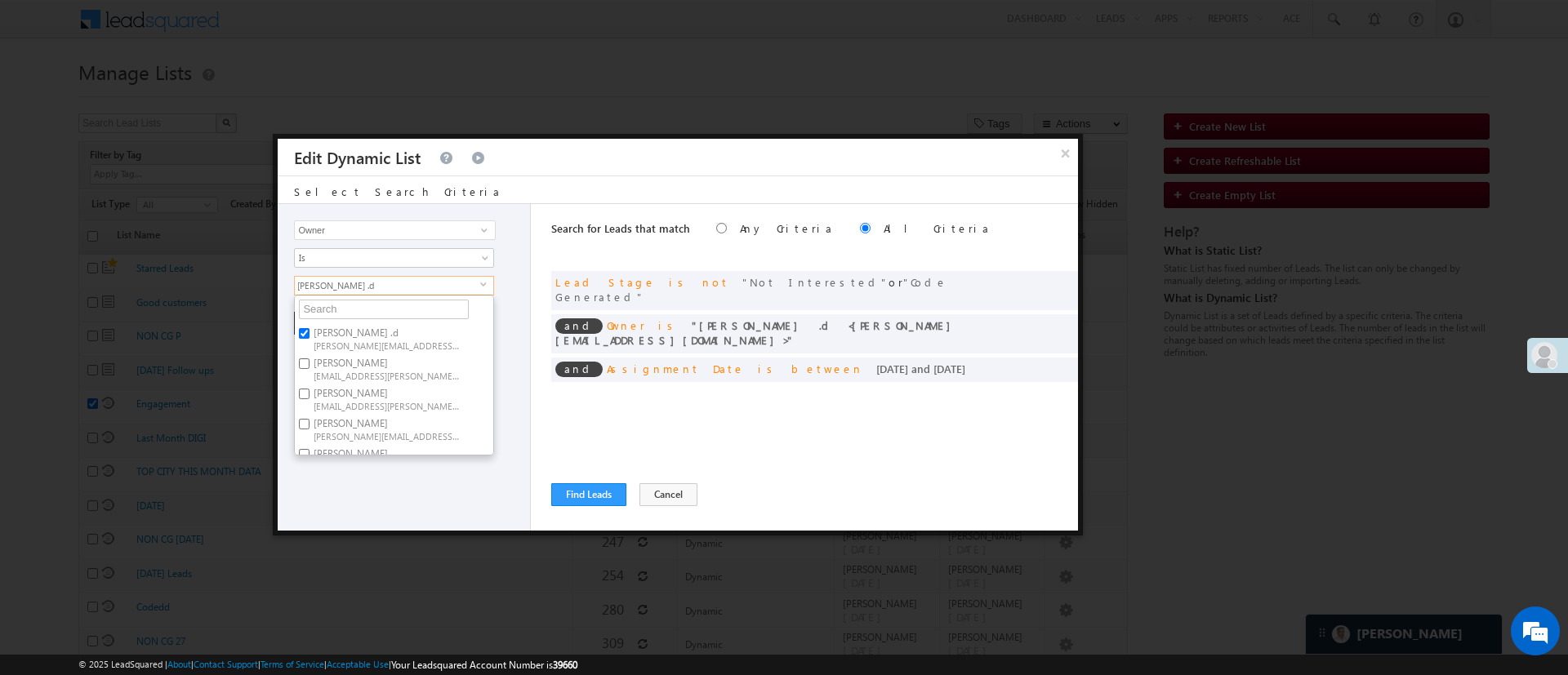
click at [397, 327] on label "Aakansha .d Aakansha.D@angelbroking.com" at bounding box center [386, 338] width 183 height 30
click at [309, 329] on input "Aakansha .d Aakansha.D@angelbroking.com" at bounding box center [304, 334] width 11 height 11
checkbox input "false"
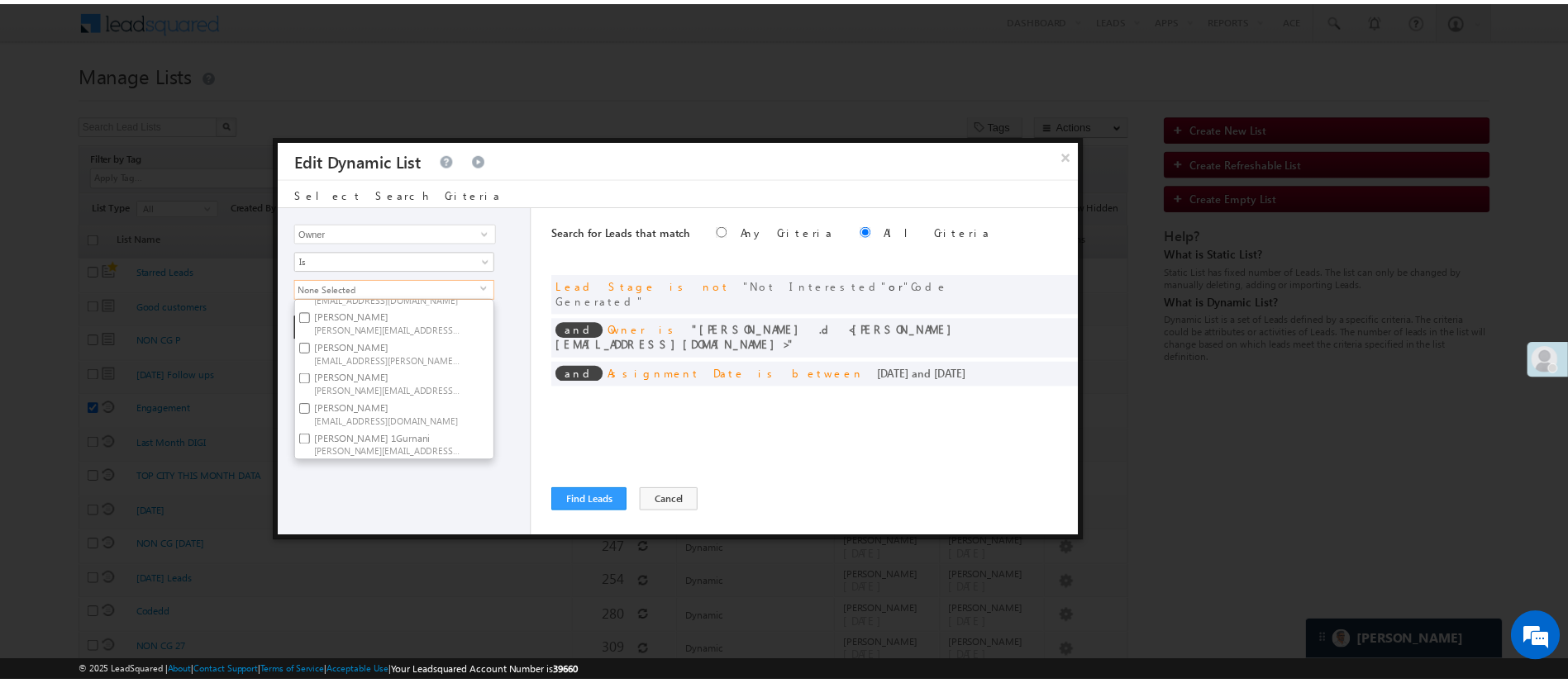
scroll to position [253, 0]
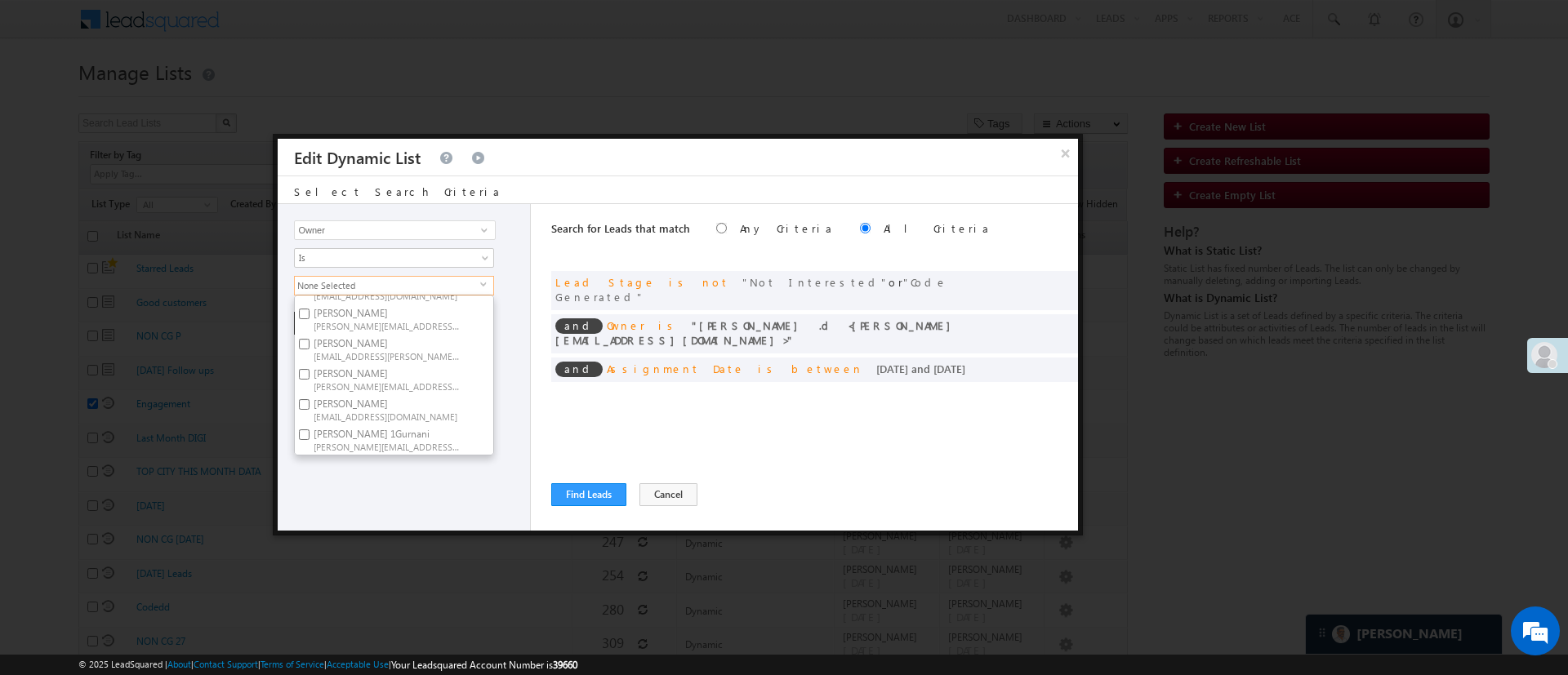
click at [415, 441] on span "Ujjwal.1Gurnani@angelbroking.com" at bounding box center [388, 446] width 147 height 12
click at [309, 430] on input "Ujjwal 1Gurnani Ujjwal.1Gurnani@angelbroking.com" at bounding box center [304, 435] width 11 height 11
checkbox input "true"
click at [383, 472] on div "Lead Activity Task Sales Group Prospect Id WA Last Message Timestamp 4th Day Di…" at bounding box center [404, 367] width 253 height 327
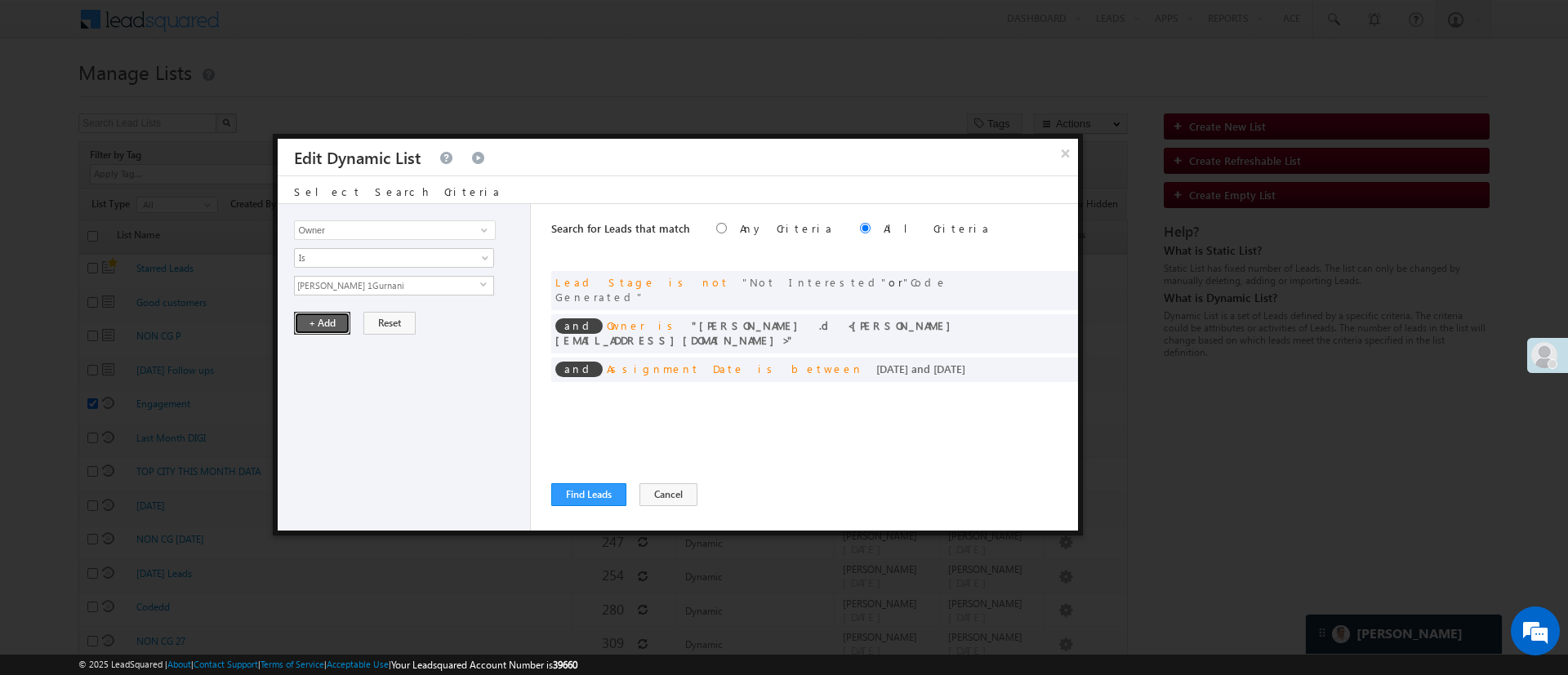
click at [337, 329] on button "+ Add" at bounding box center [322, 323] width 56 height 23
click at [611, 480] on div "Search for Leads that match Any Criteria All Criteria Note that the current tri…" at bounding box center [814, 367] width 527 height 327
click at [606, 488] on button "Find Leads" at bounding box center [589, 494] width 76 height 23
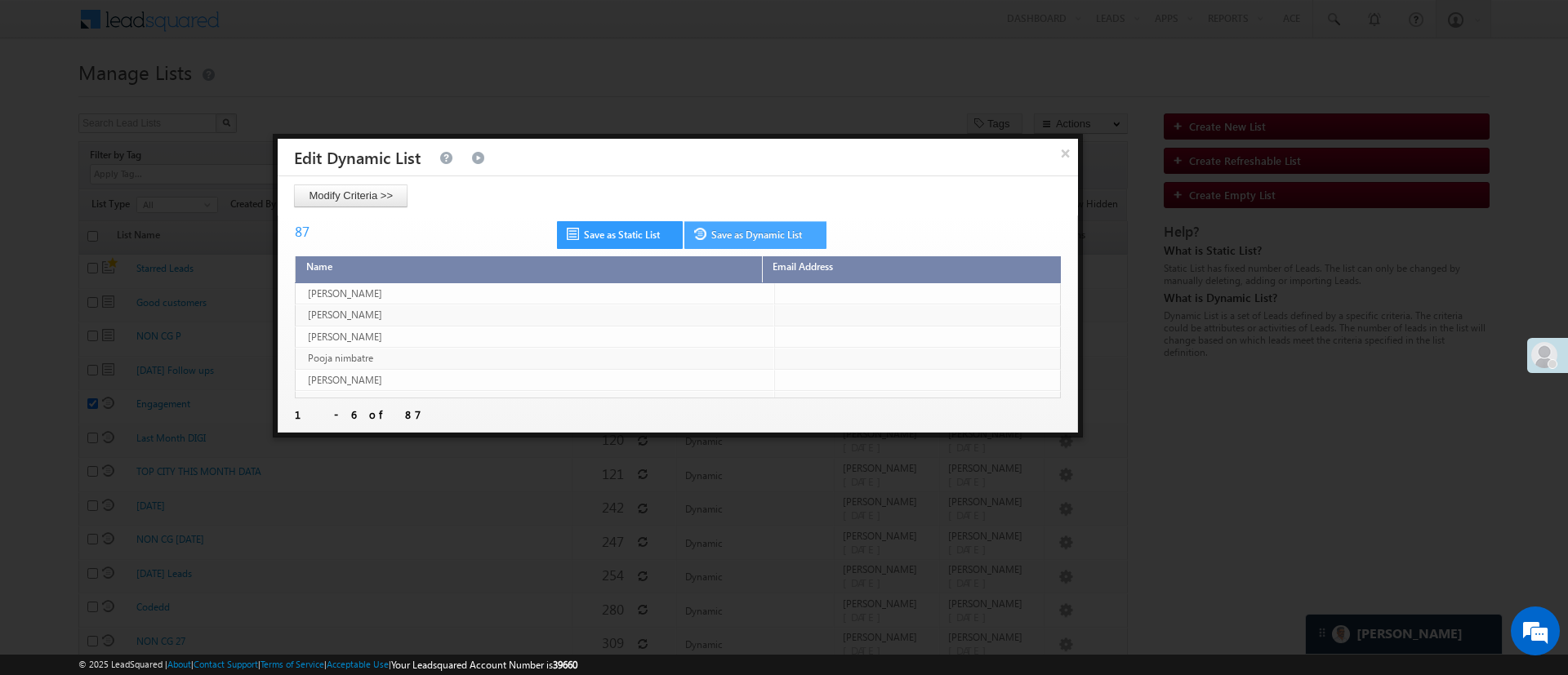
click at [770, 223] on link "Save as Dynamic List" at bounding box center [756, 235] width 142 height 27
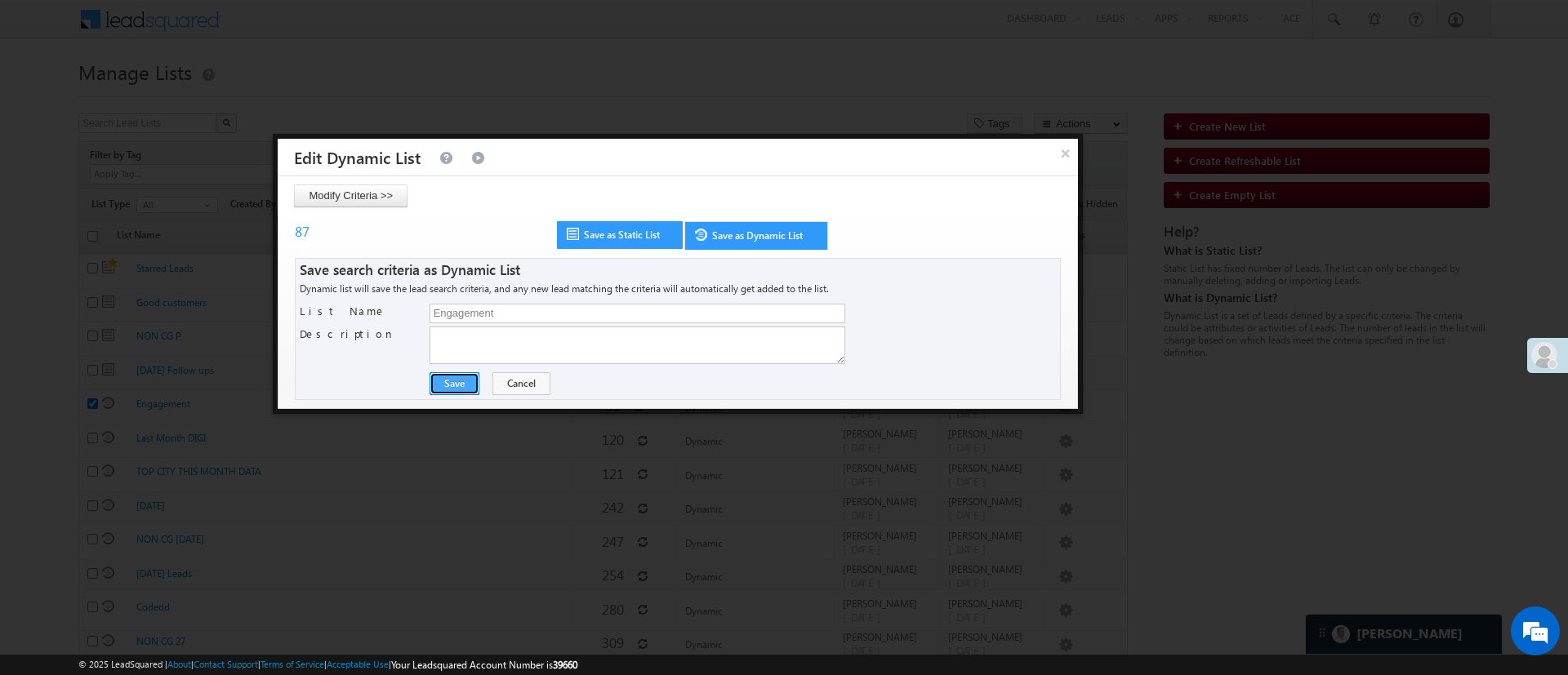
click at [456, 388] on button "Save" at bounding box center [454, 384] width 50 height 23
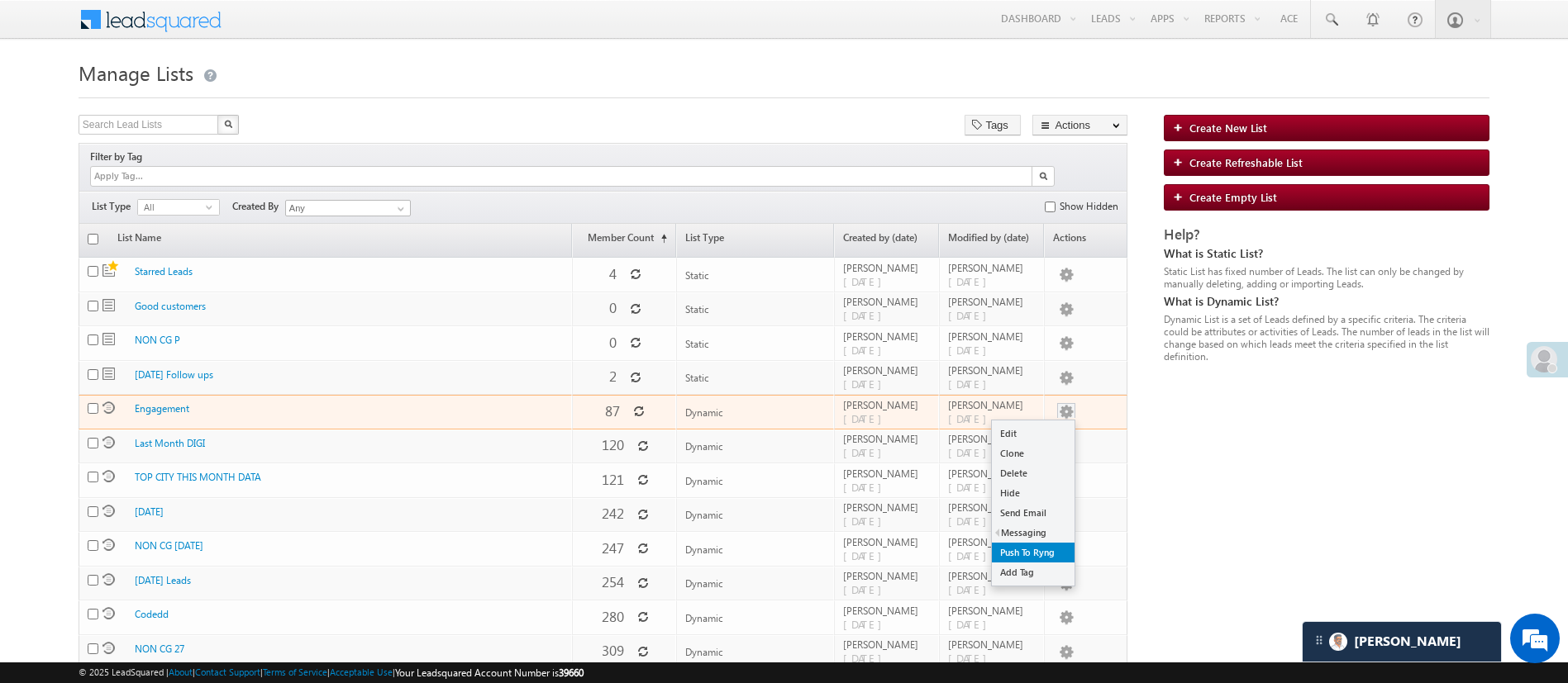
click at [1024, 543] on link "Push To Ryng" at bounding box center [1033, 553] width 82 height 20
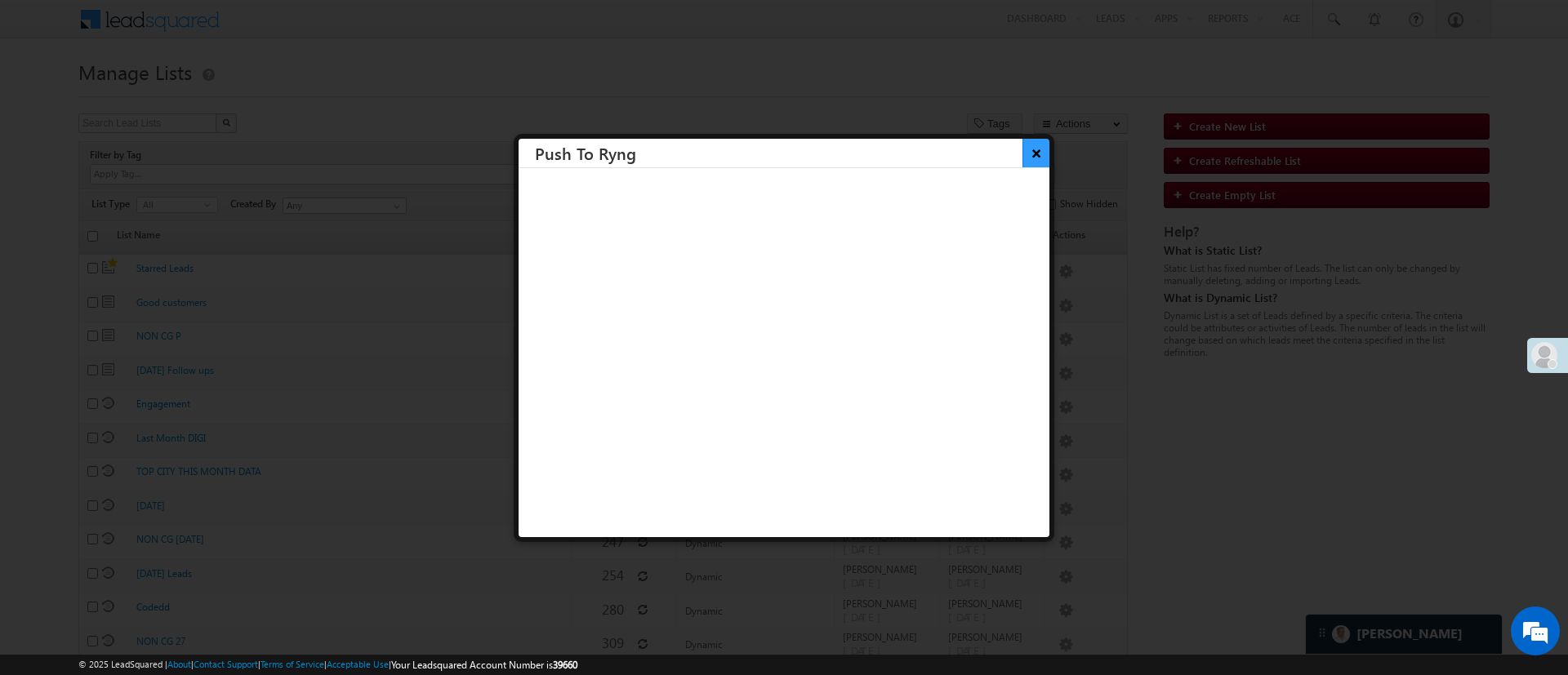
click at [1022, 156] on button "×" at bounding box center [1035, 153] width 26 height 28
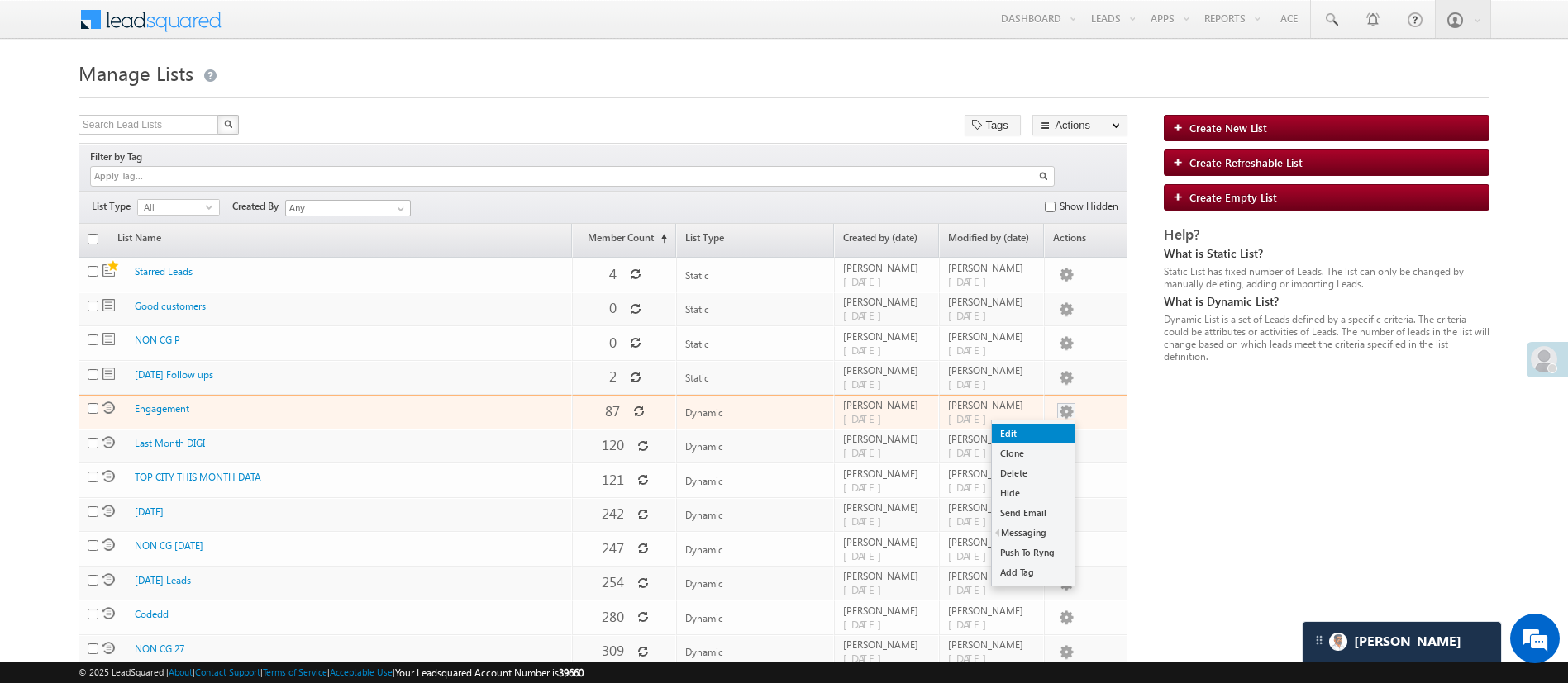
click at [1043, 424] on link "Edit" at bounding box center [1033, 434] width 82 height 20
checkbox input "true"
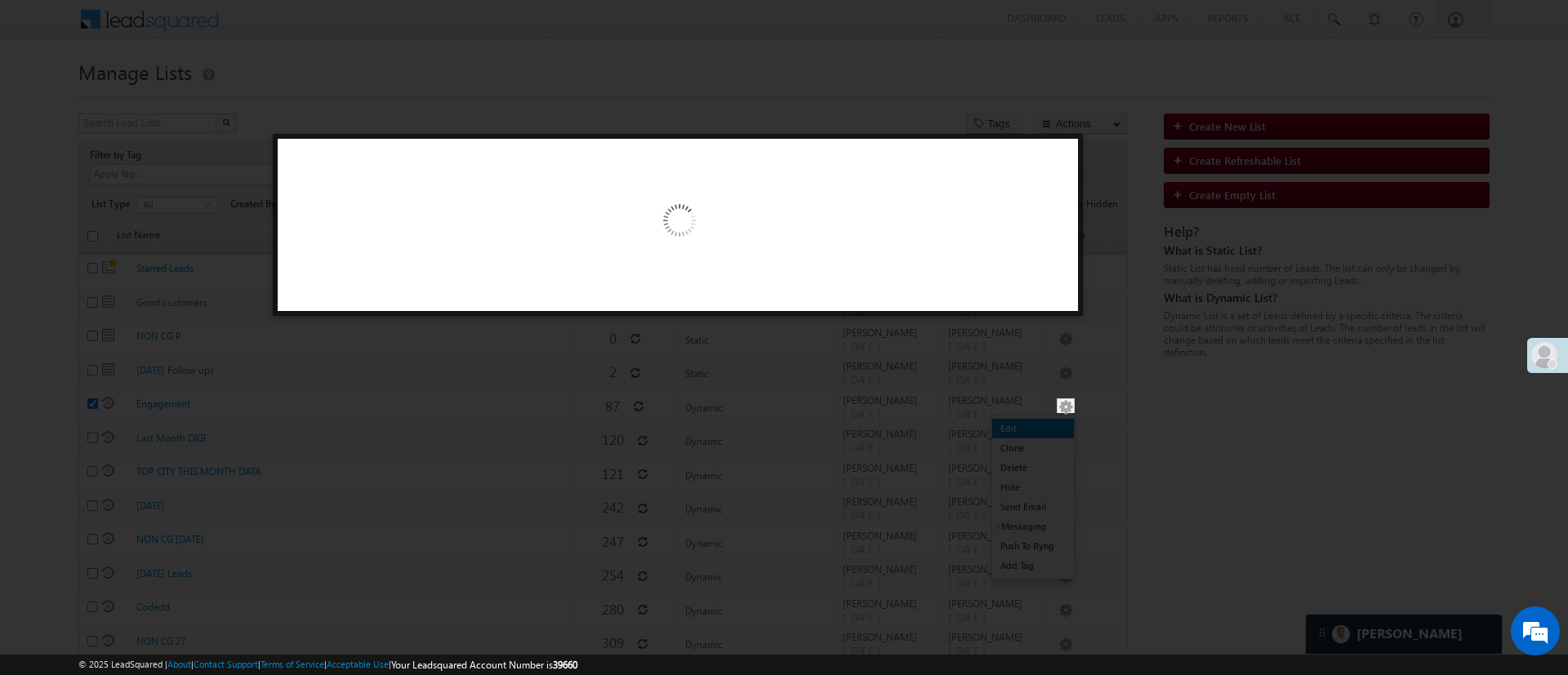
click at [1030, 413] on div at bounding box center [784, 338] width 1568 height 675
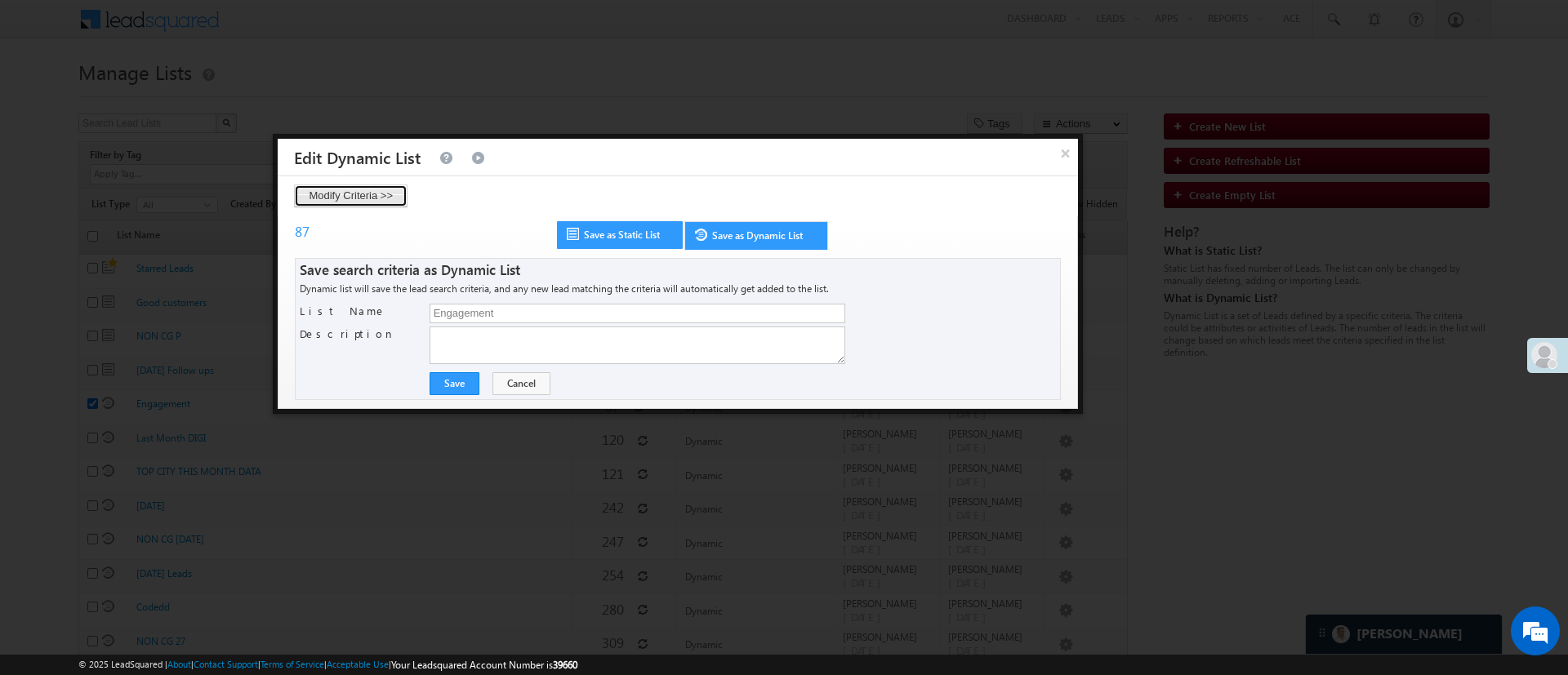
click at [376, 189] on button "Modify Criteria >>" at bounding box center [351, 195] width 114 height 23
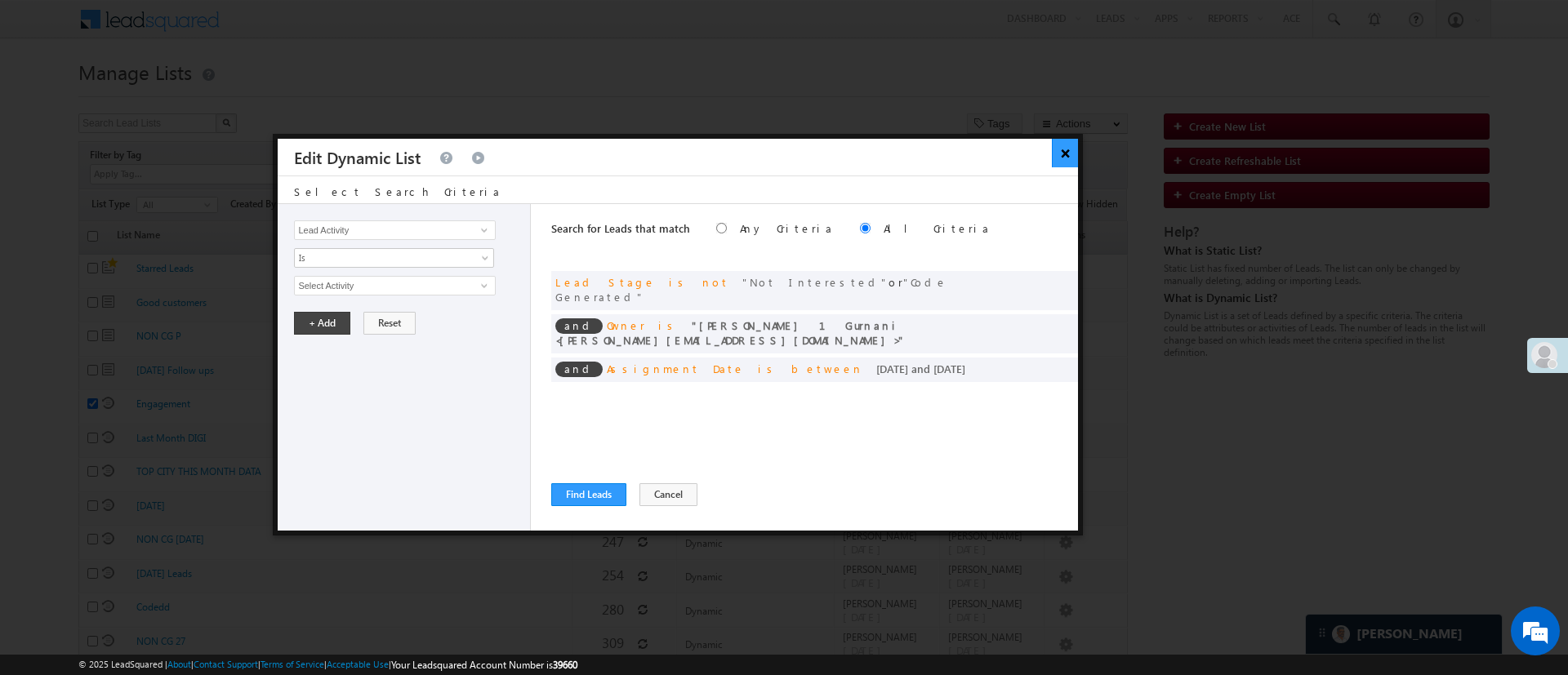
click at [1065, 158] on button "×" at bounding box center [1065, 153] width 26 height 28
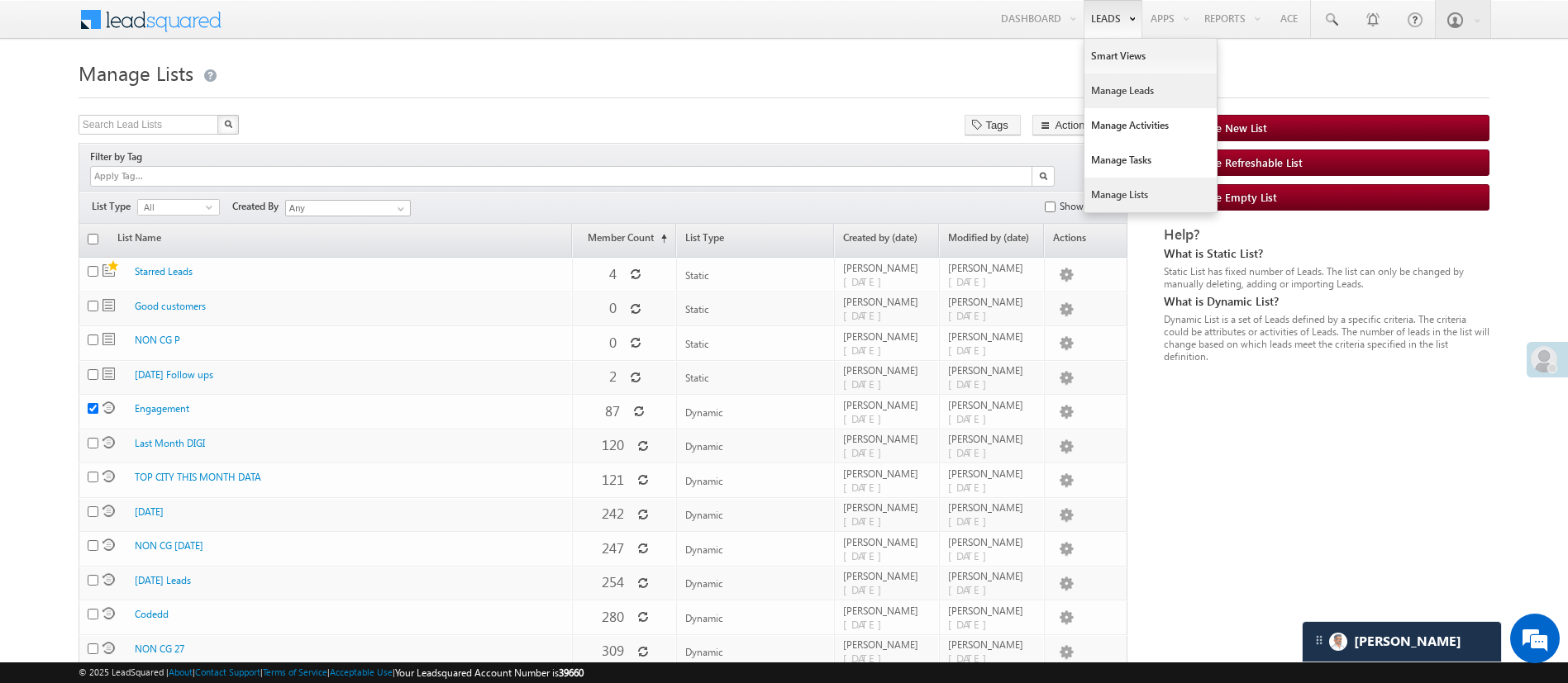
click at [1112, 98] on link "Manage Leads" at bounding box center [1150, 90] width 132 height 35
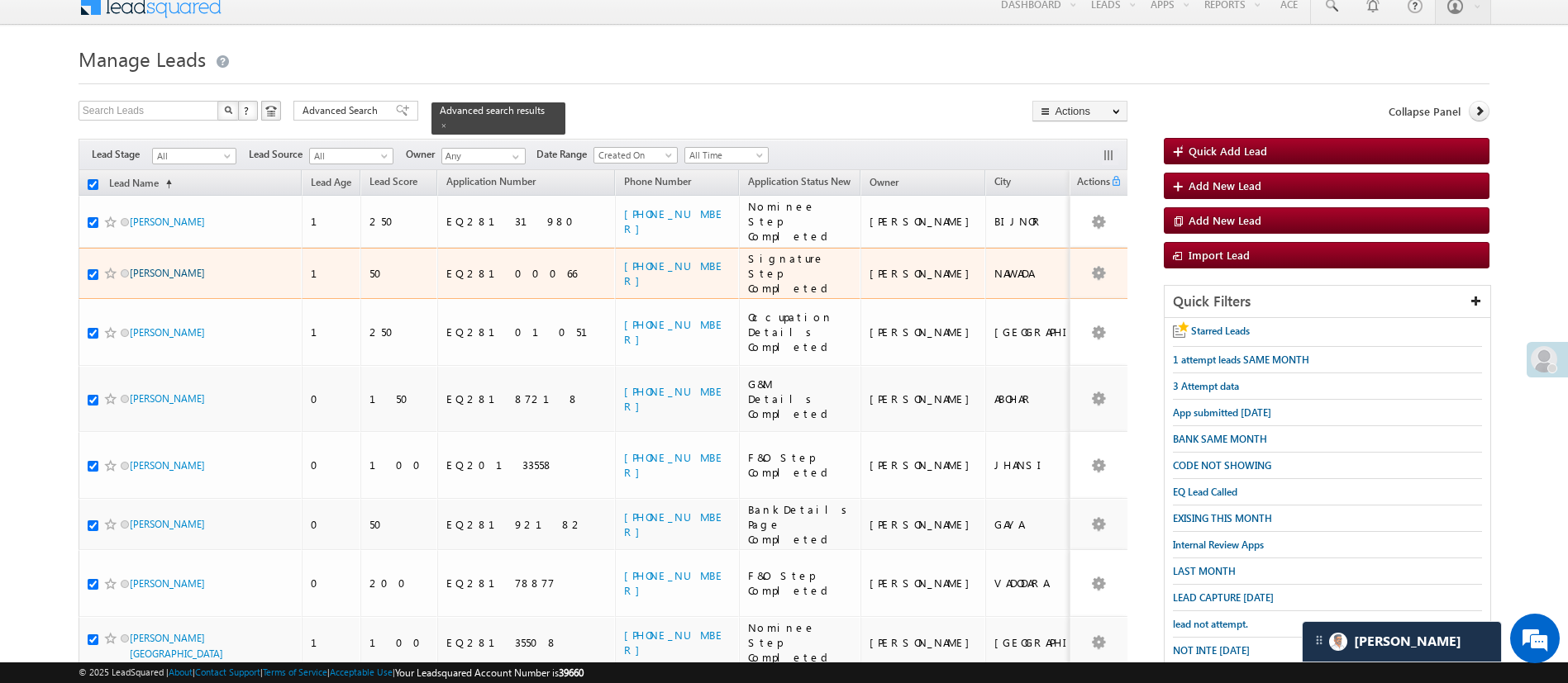
drag, startPoint x: 0, startPoint y: 0, endPoint x: 174, endPoint y: 241, distance: 297.2
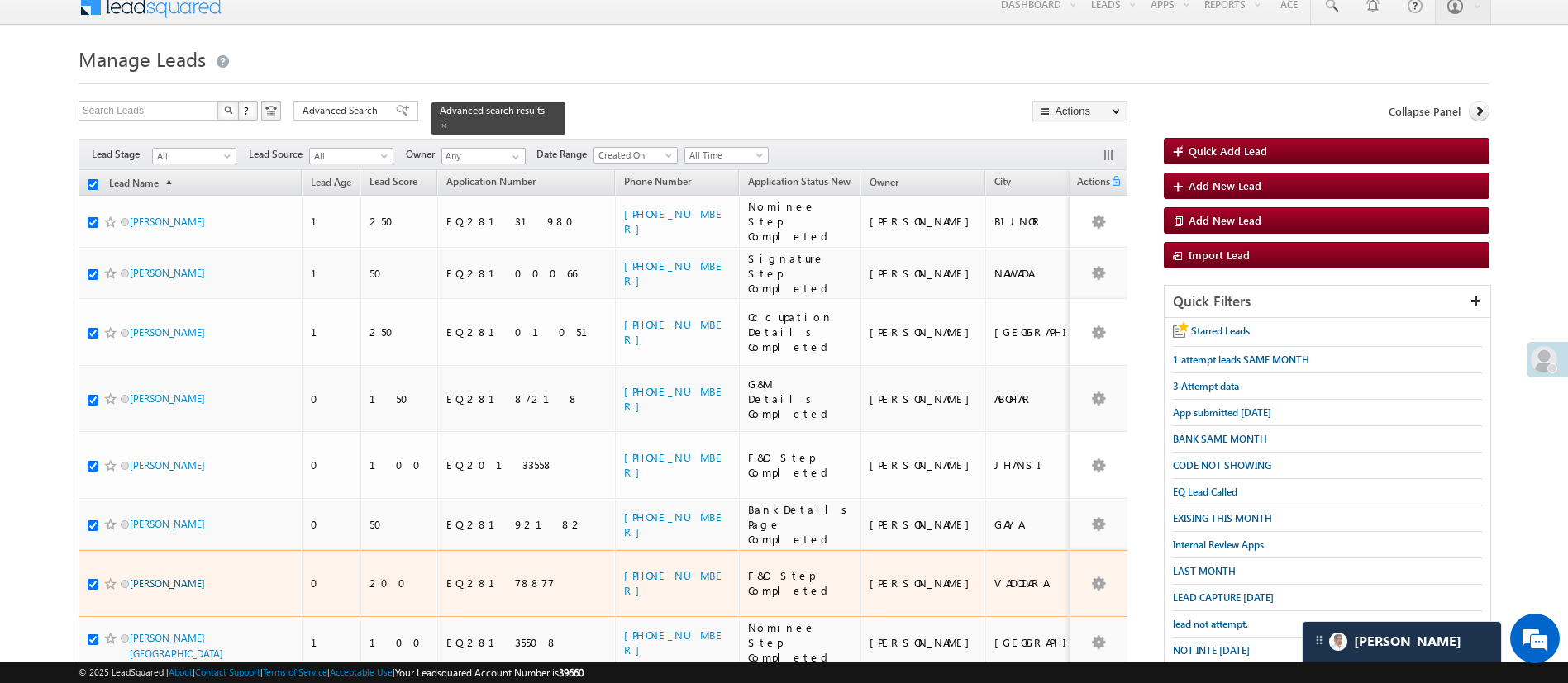
click at [160, 578] on link "[PERSON_NAME]" at bounding box center [168, 584] width 75 height 12
